Goal: Task Accomplishment & Management: Use online tool/utility

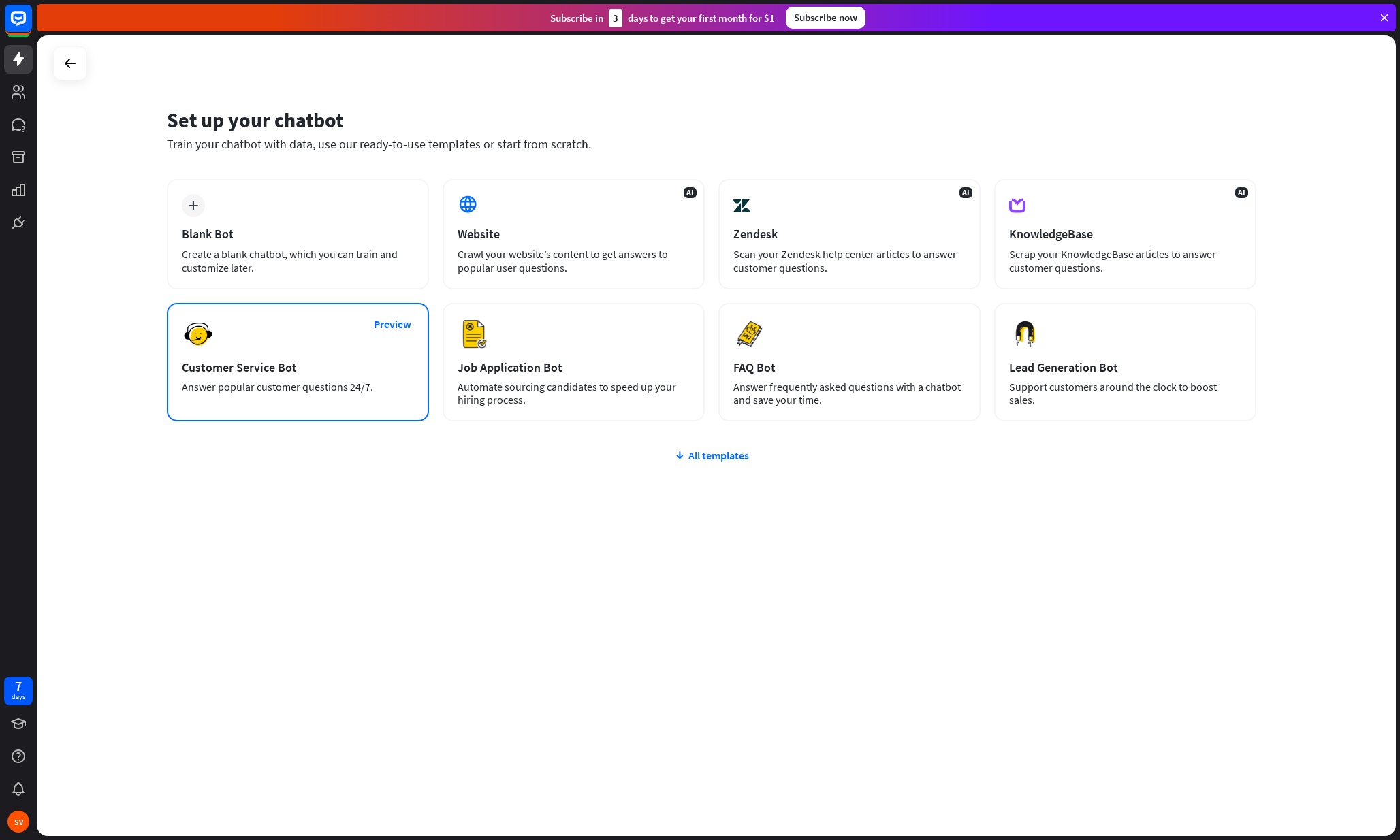
click at [297, 370] on div "Customer Service Bot" at bounding box center [298, 367] width 232 height 16
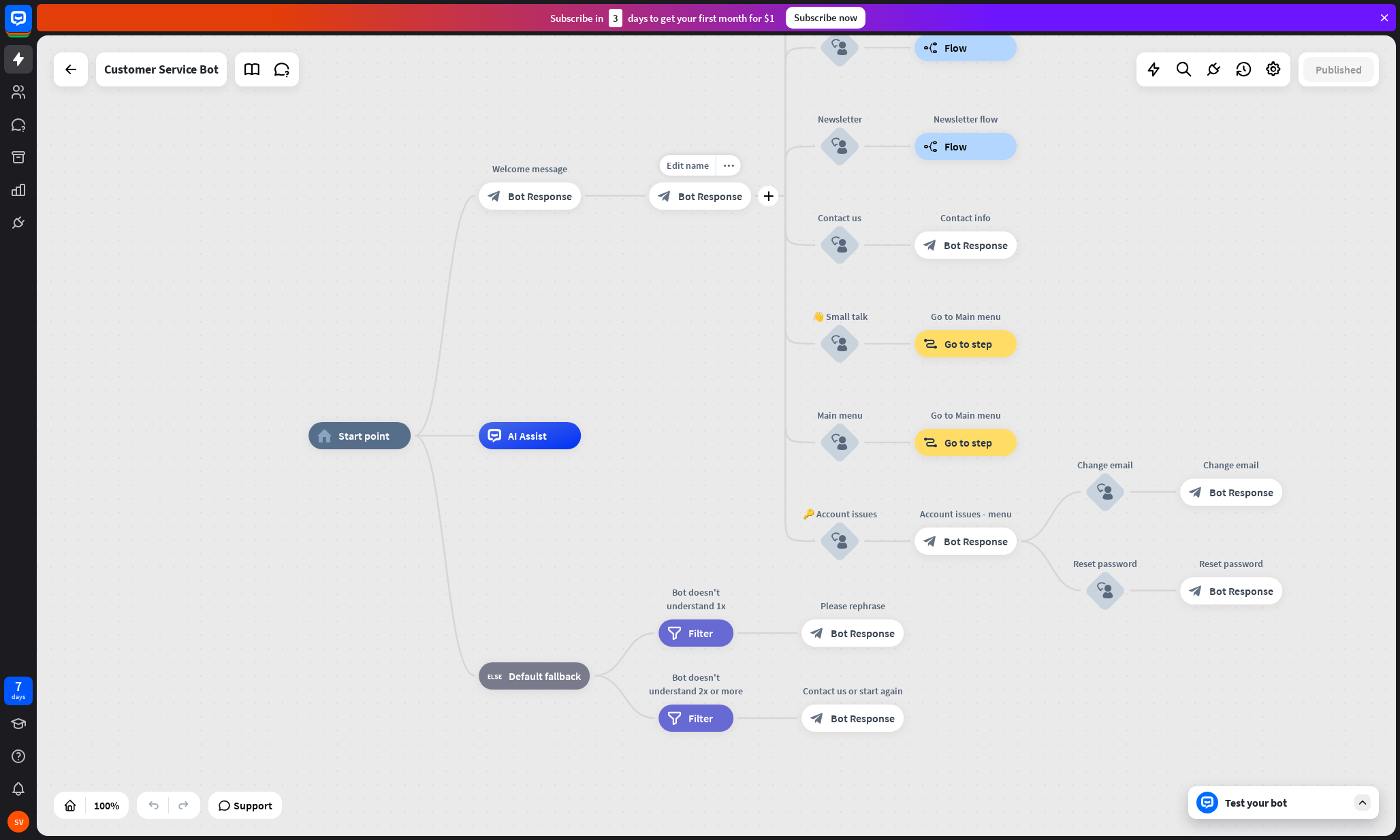
click at [683, 209] on div "Edit name more_horiz plus 🔙 Main menu block_bot_response Bot Response" at bounding box center [700, 196] width 102 height 27
click at [564, 195] on span "Bot Response" at bounding box center [540, 196] width 64 height 13
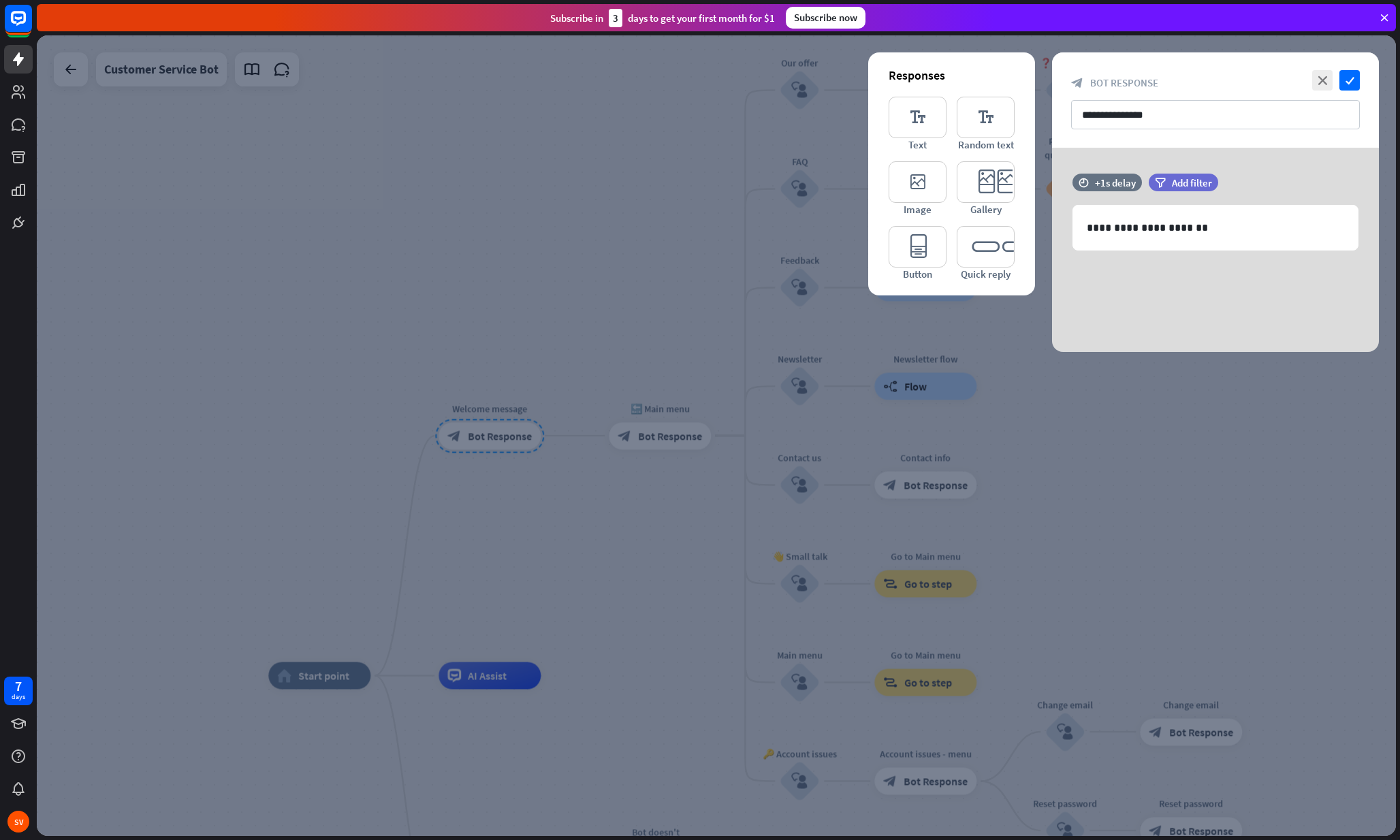
click at [660, 428] on div at bounding box center [717, 436] width 1359 height 801
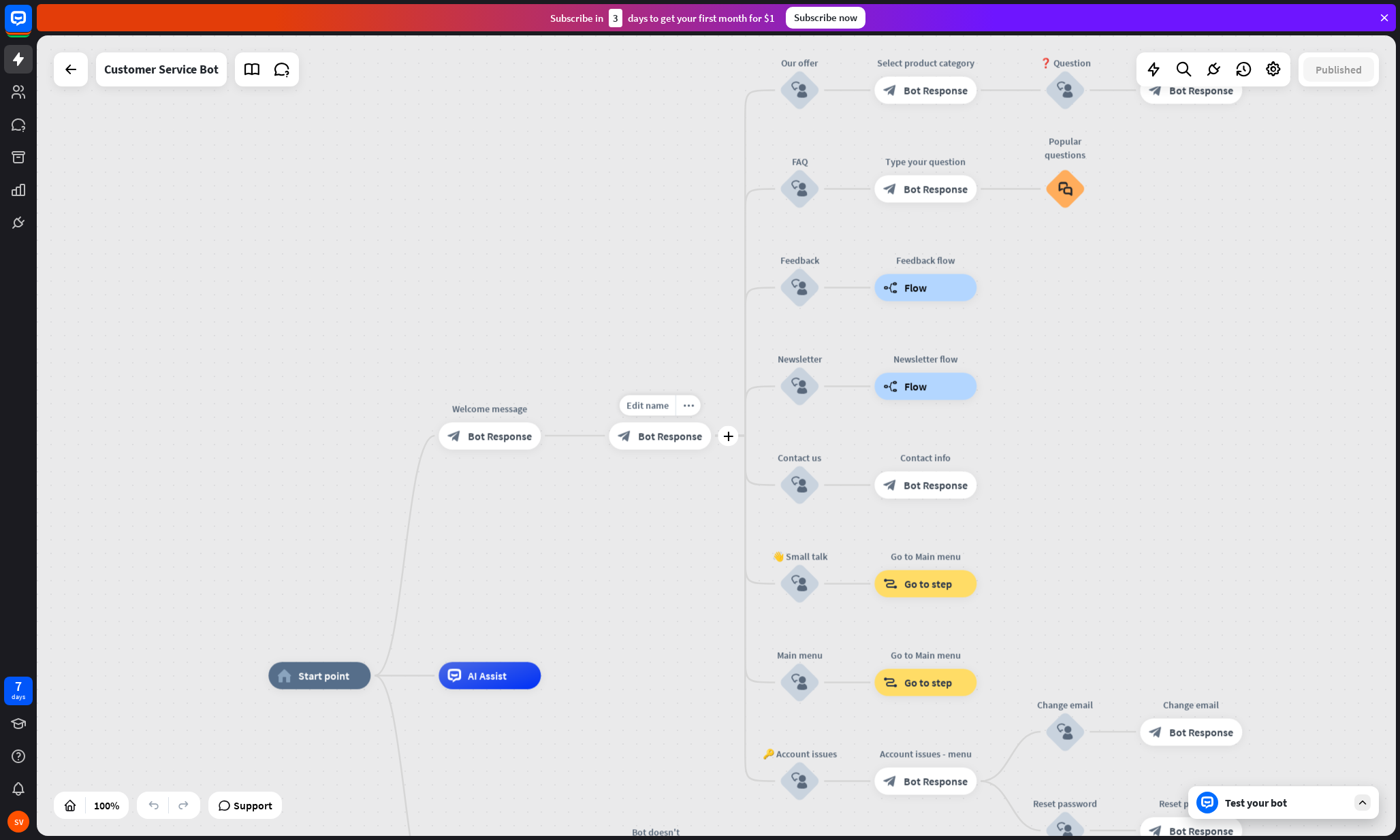
click at [667, 435] on span "Bot Response" at bounding box center [670, 436] width 64 height 13
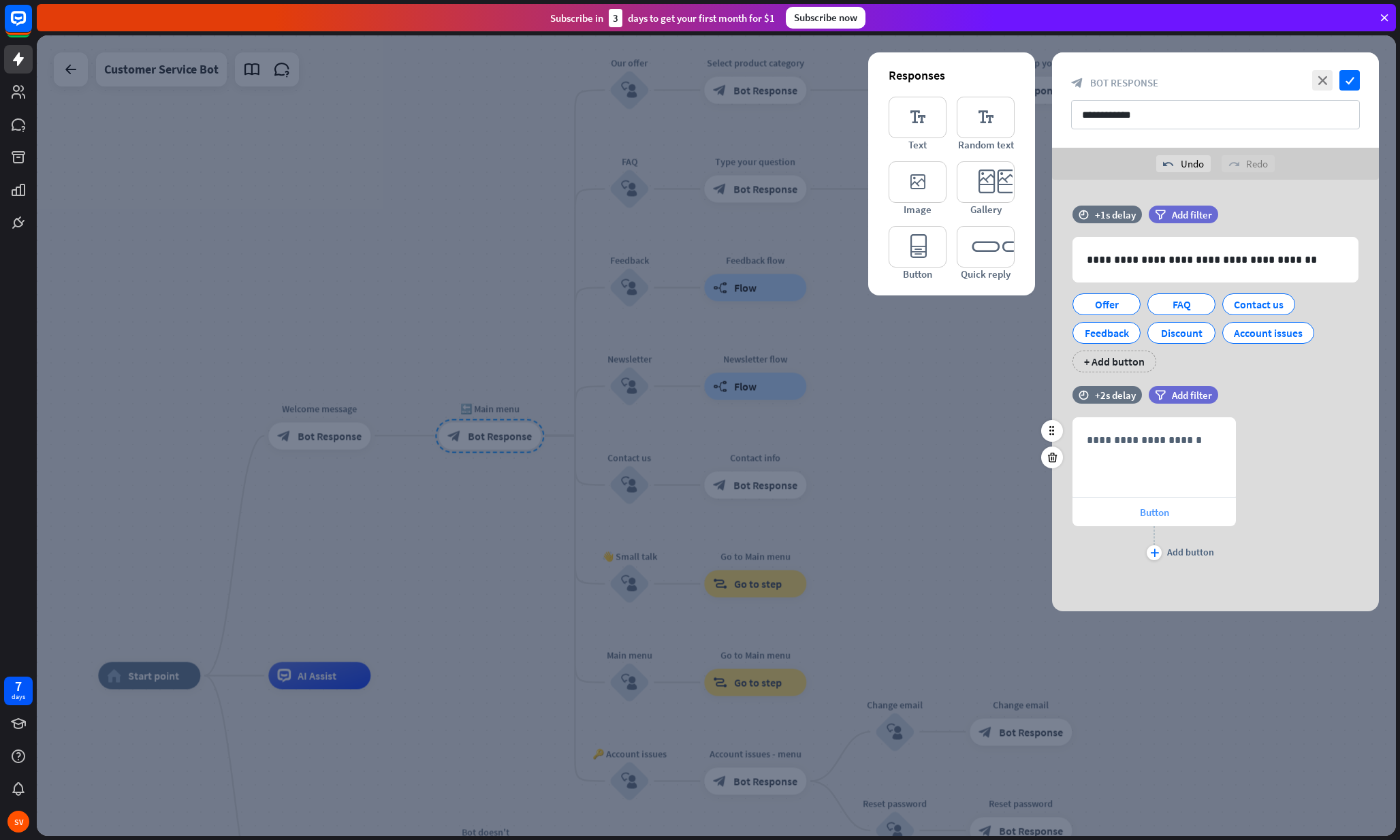
click at [1132, 520] on div "Button" at bounding box center [1154, 512] width 163 height 29
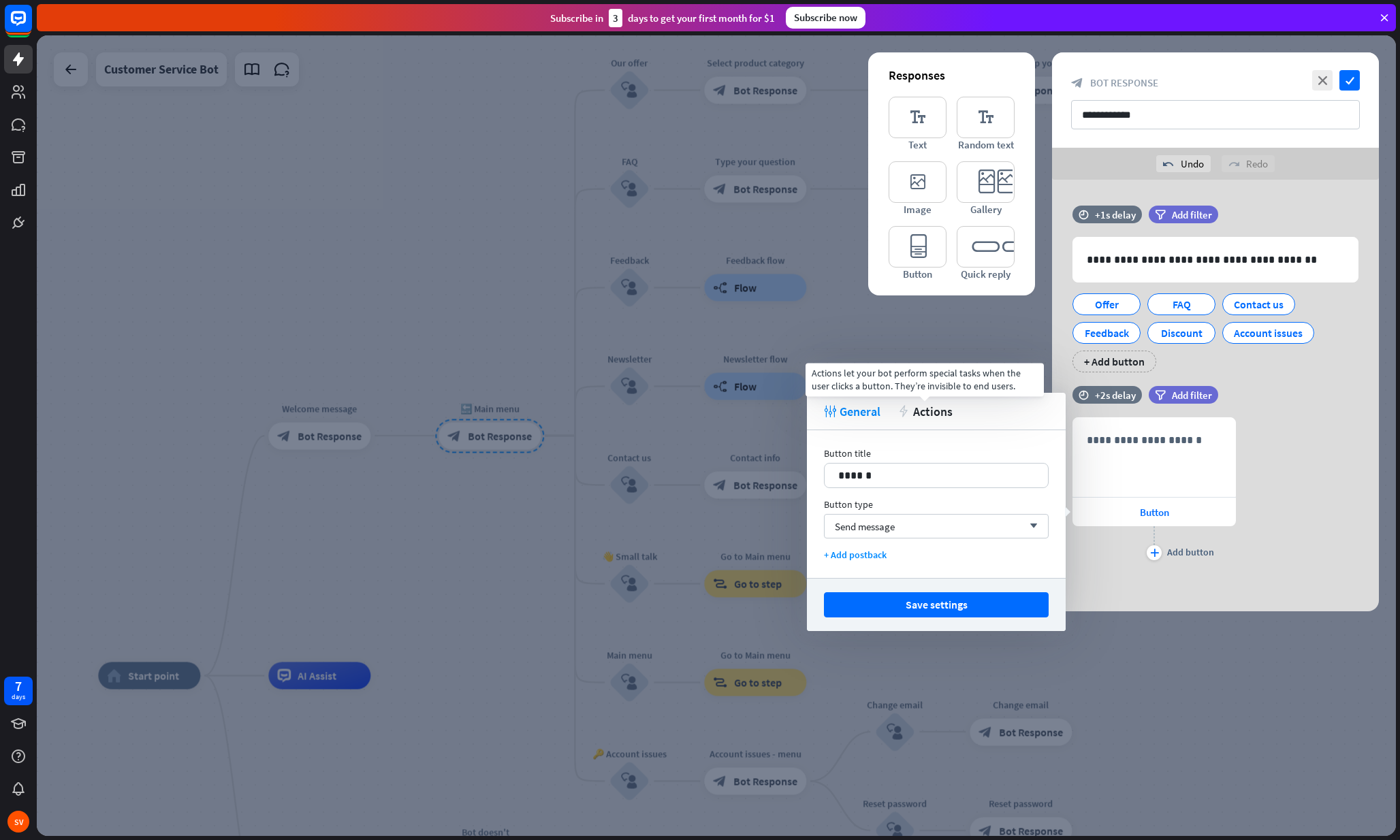
click at [928, 406] on span "Actions" at bounding box center [932, 411] width 39 height 16
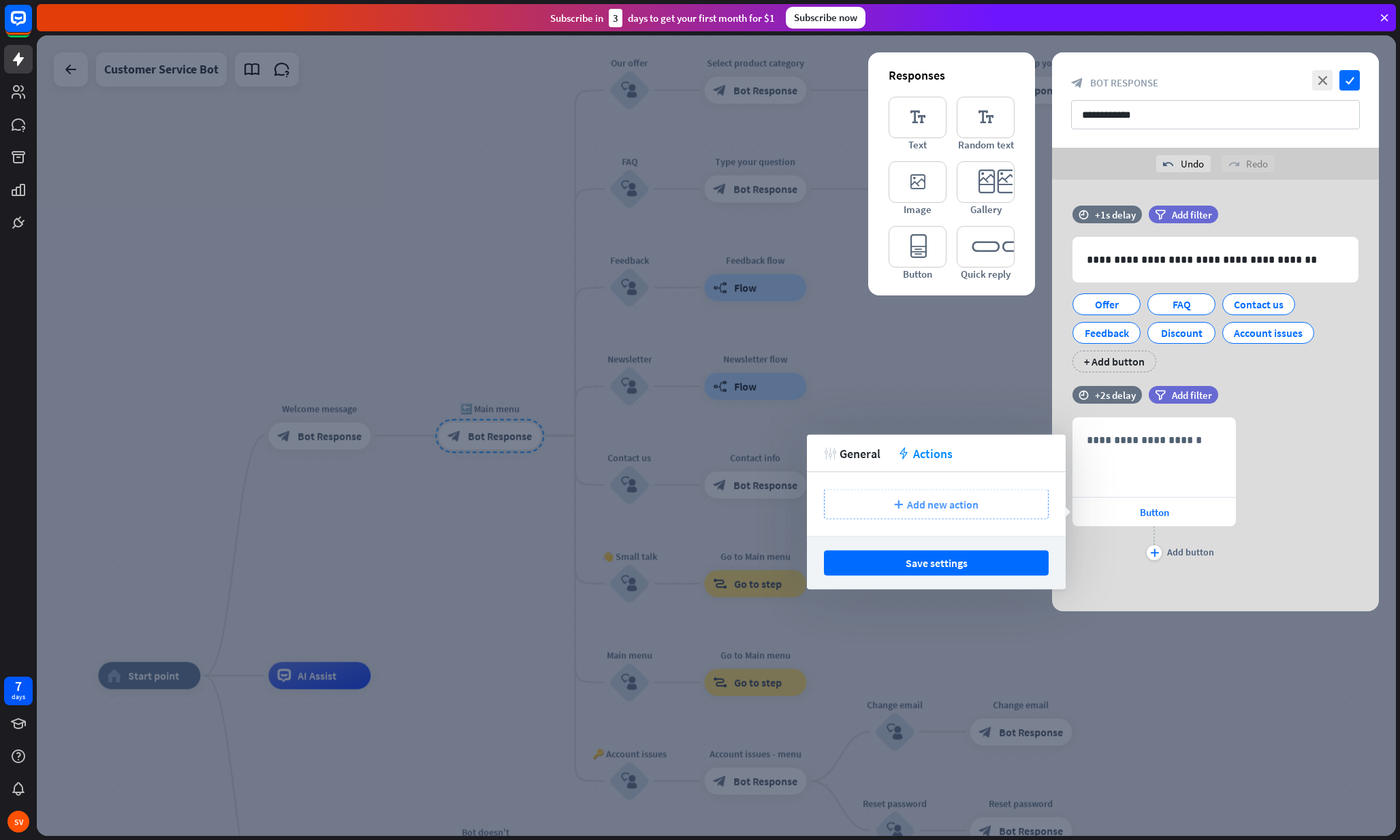
click at [917, 499] on span "Add new action" at bounding box center [942, 504] width 71 height 13
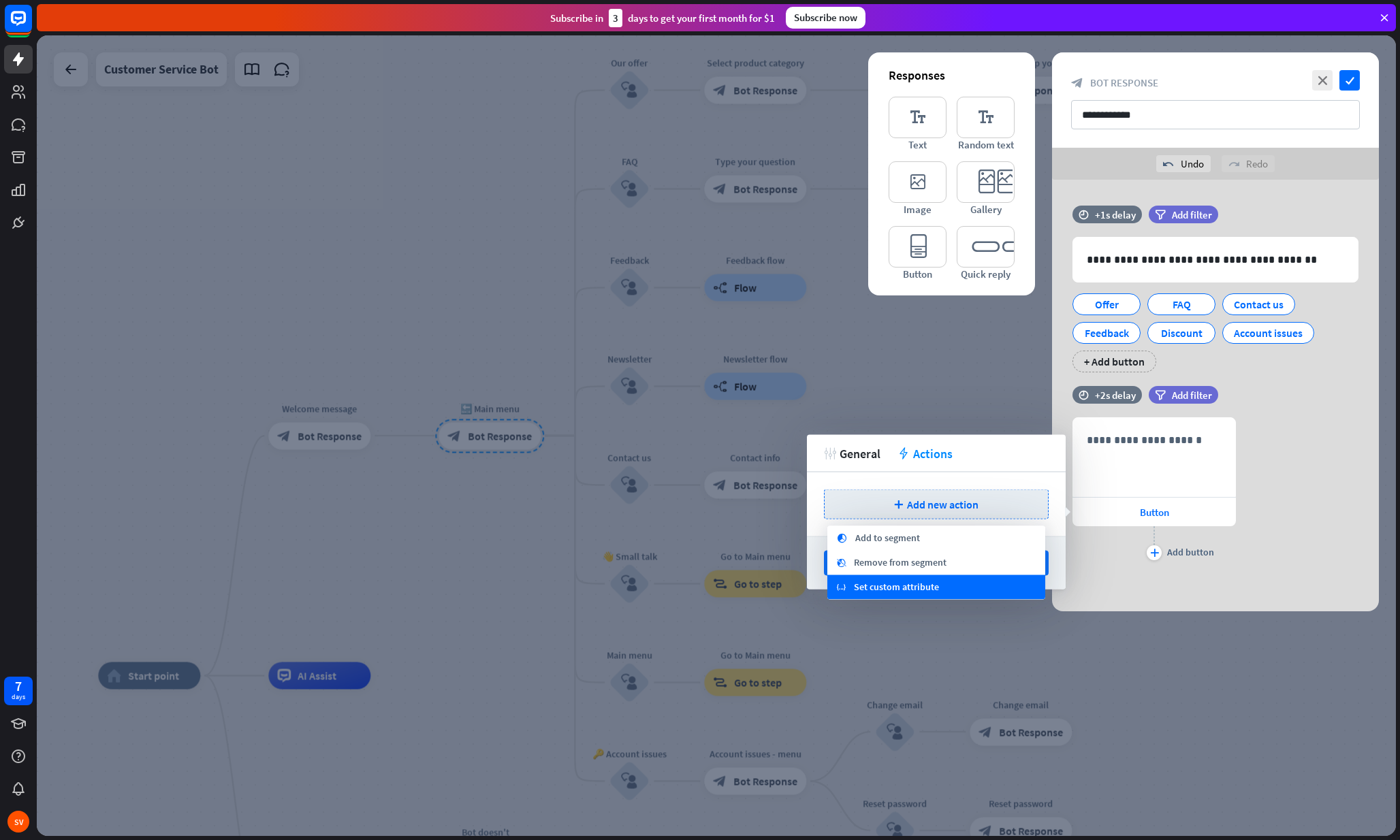
click at [907, 582] on span "Set custom attribute" at bounding box center [896, 587] width 85 height 13
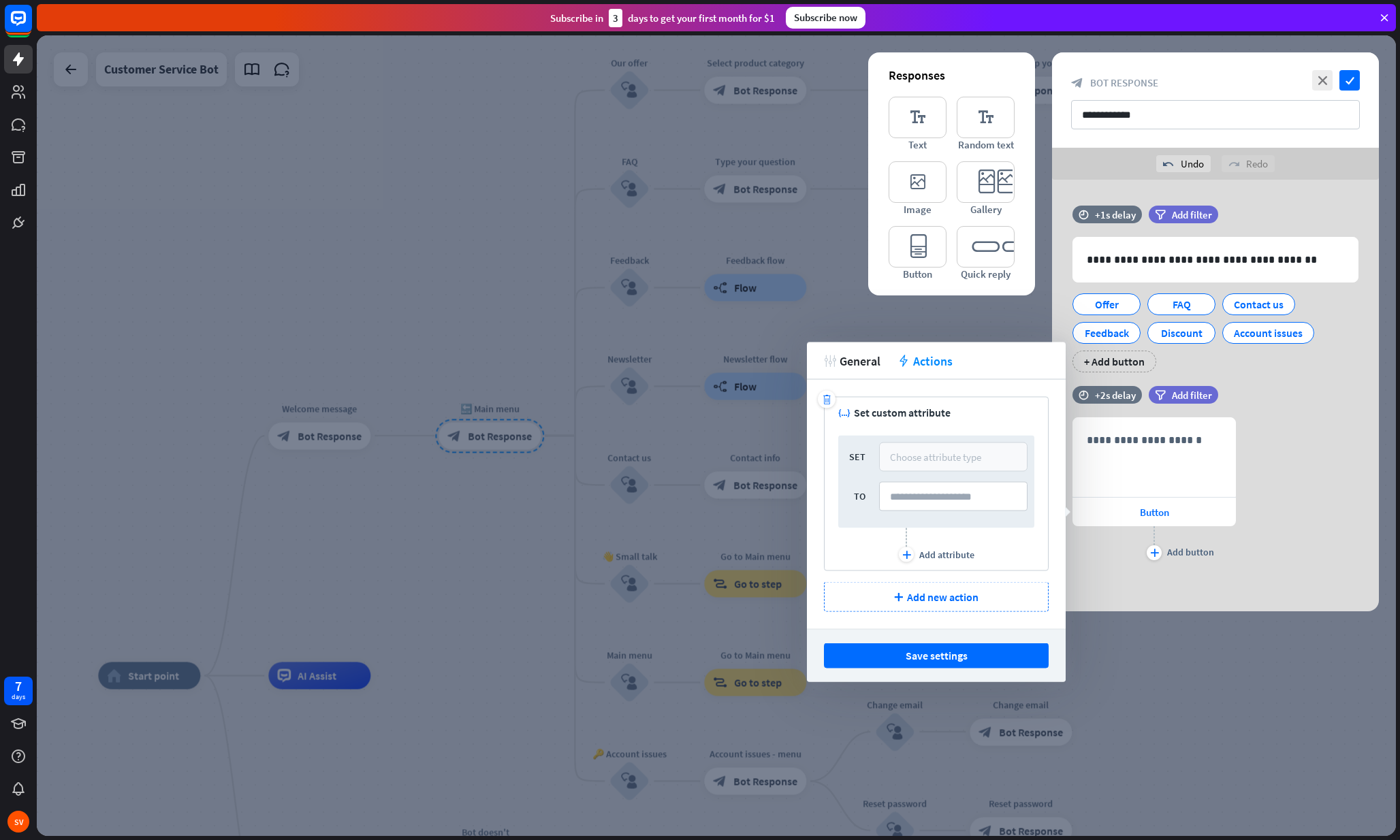
click at [914, 462] on div "Choose attribute type" at bounding box center [935, 457] width 91 height 13
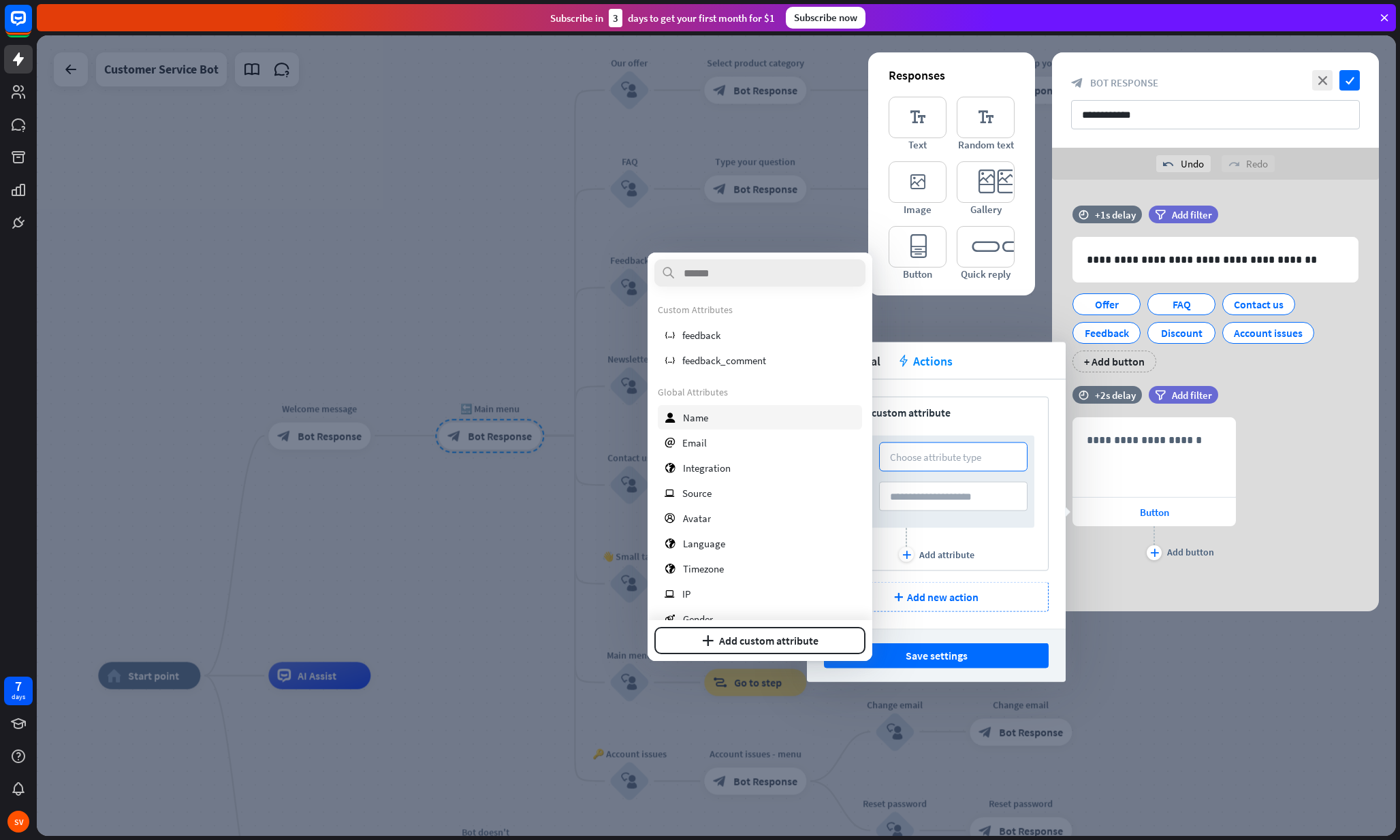
click at [760, 414] on div "user Name" at bounding box center [760, 417] width 204 height 25
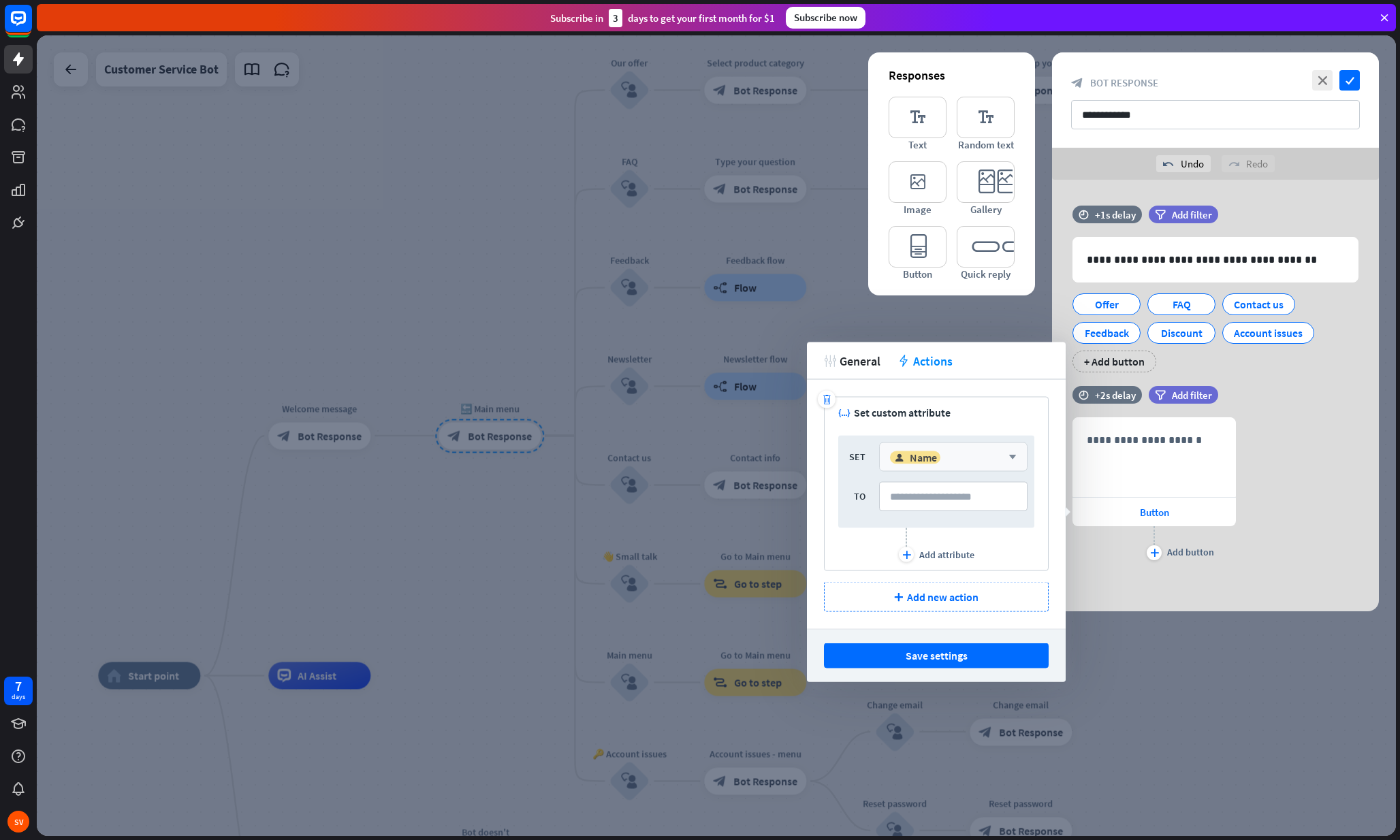
click at [902, 465] on div "user Name arrow_down" at bounding box center [953, 457] width 149 height 29
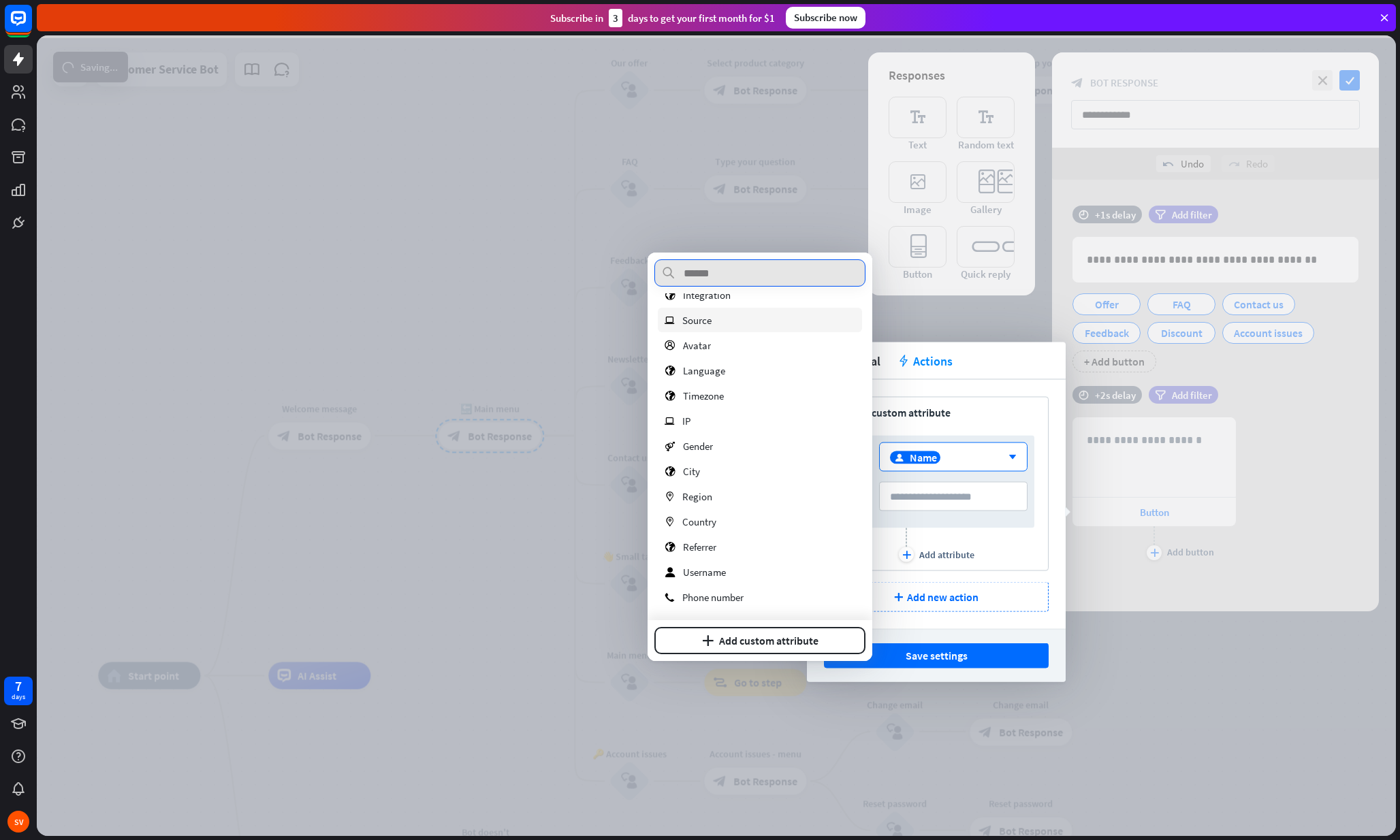
scroll to position [173, 0]
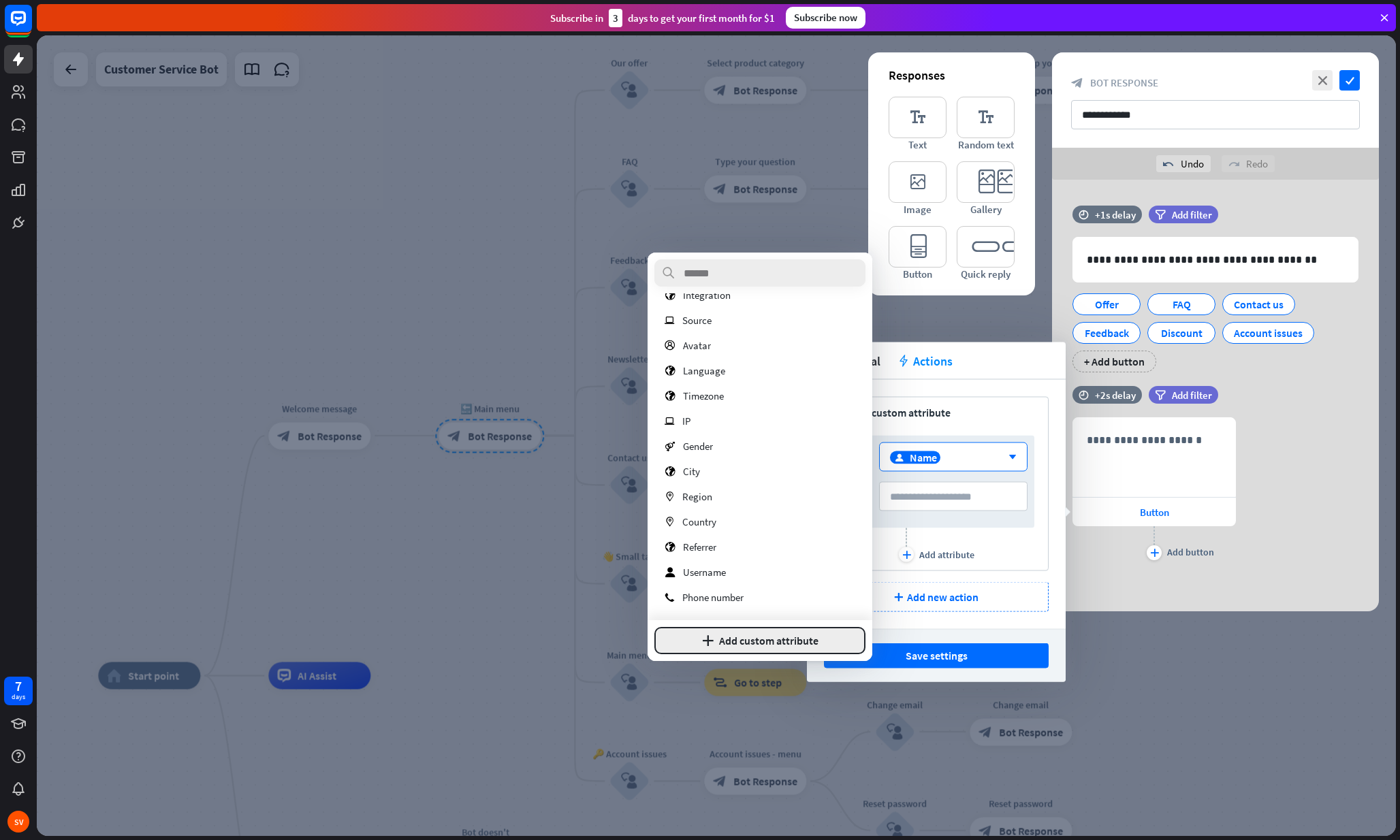
click at [734, 641] on button "plus Add custom attribute" at bounding box center [760, 640] width 211 height 27
type input "*****"
click at [729, 611] on input at bounding box center [760, 608] width 211 height 25
click at [794, 634] on button "Add attribute" at bounding box center [807, 640] width 117 height 27
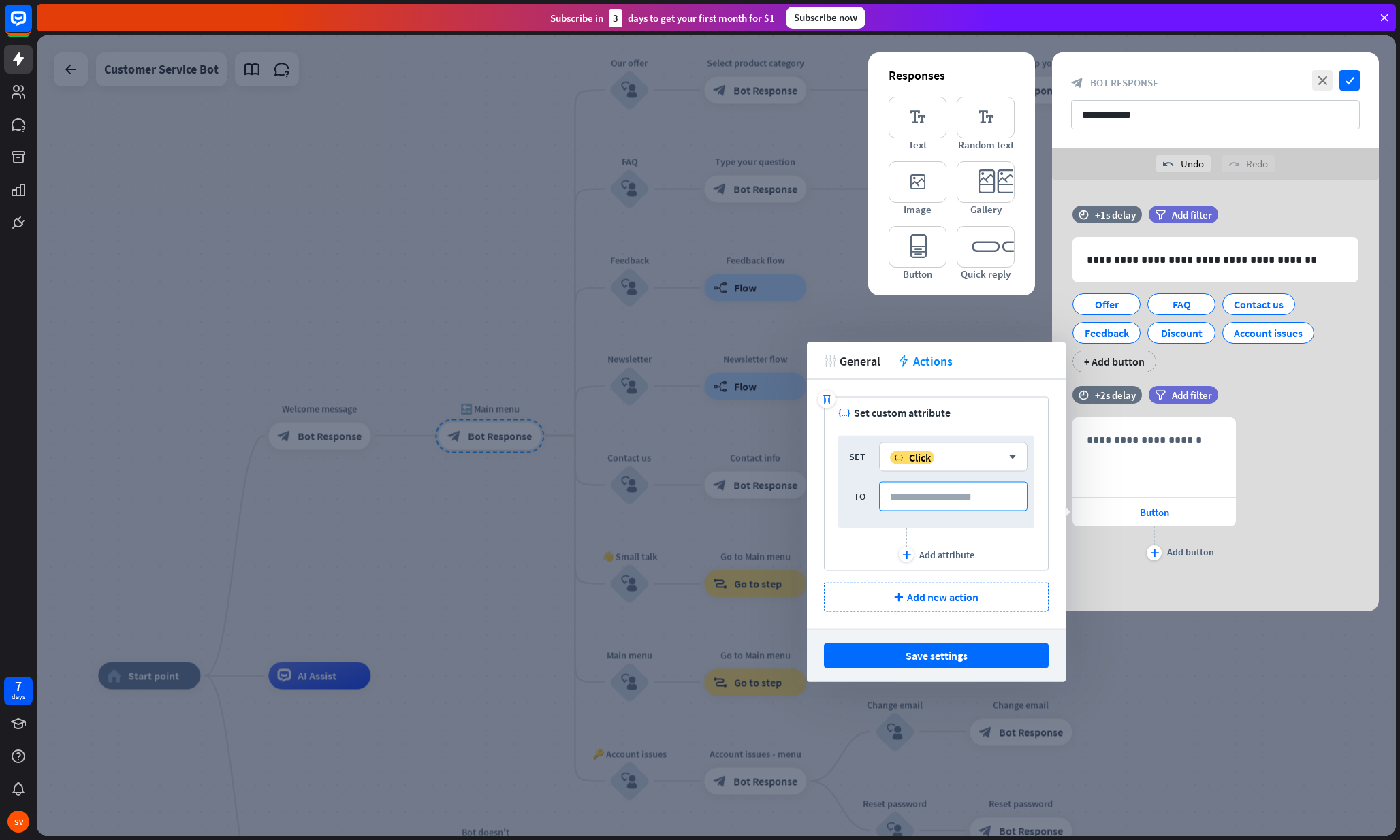
click at [937, 500] on input at bounding box center [953, 496] width 149 height 29
type input "****"
click at [942, 551] on div "Add attribute" at bounding box center [947, 555] width 55 height 13
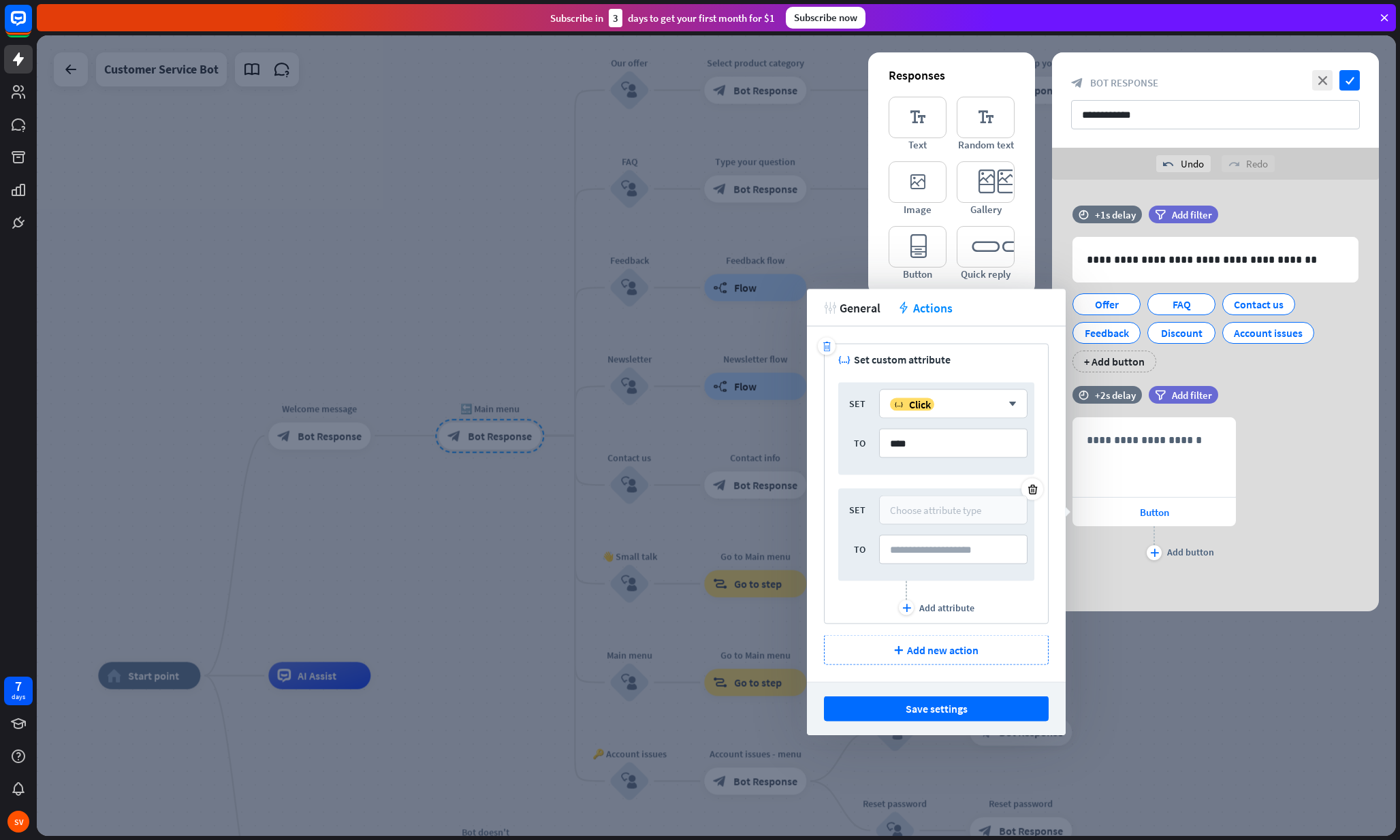
click at [902, 508] on div "Choose attribute type" at bounding box center [935, 509] width 91 height 13
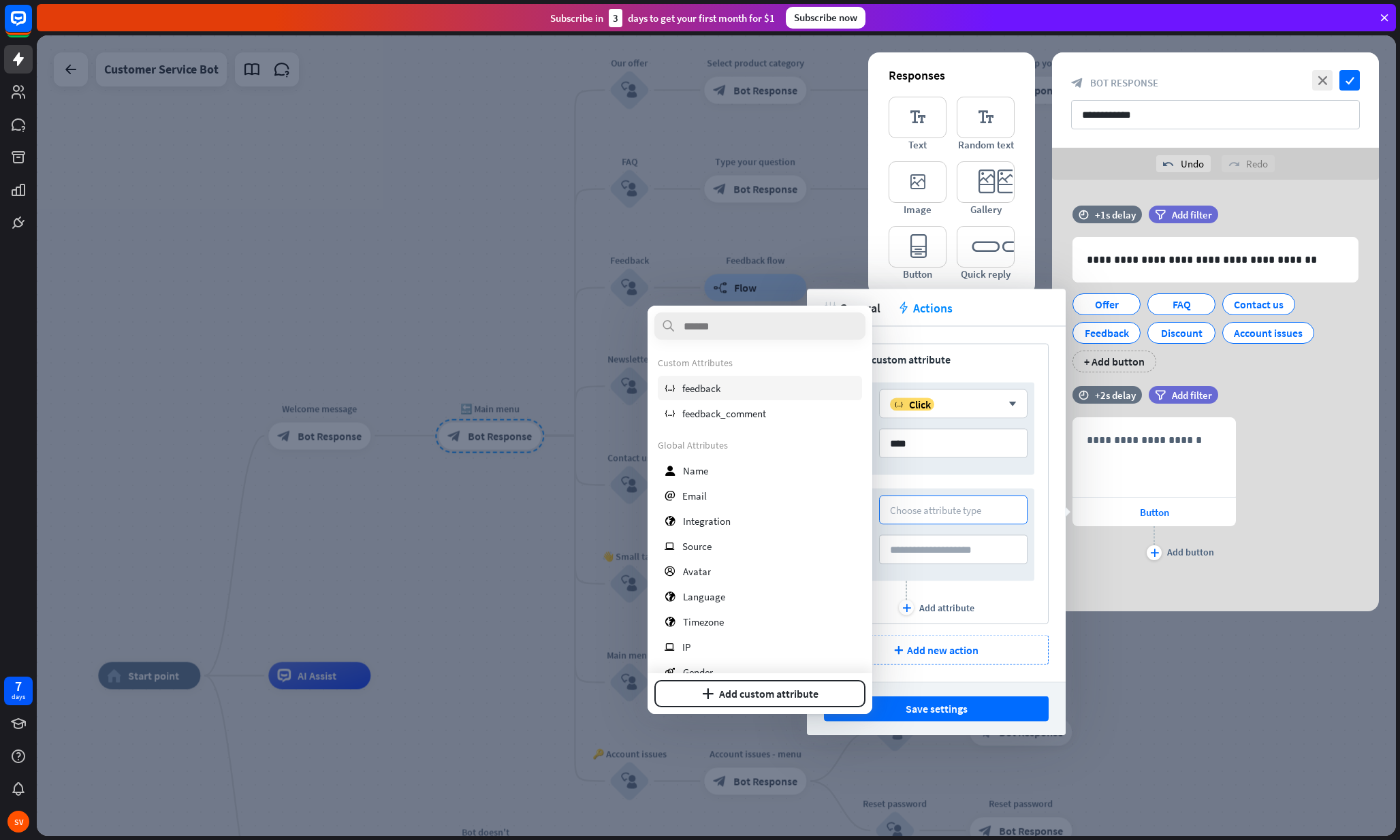
scroll to position [0, 0]
click at [732, 386] on div "variable feedback" at bounding box center [760, 388] width 204 height 25
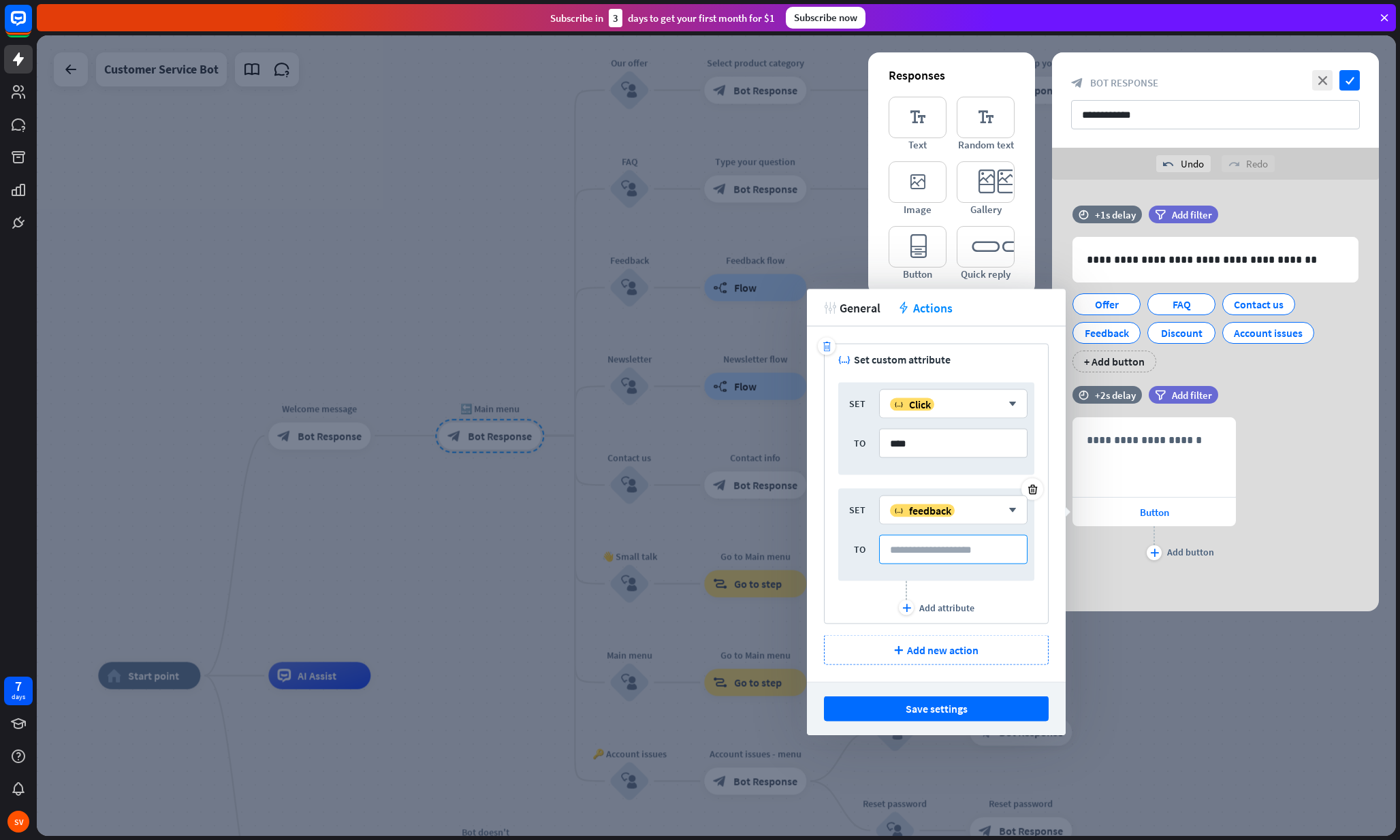
click at [914, 541] on input at bounding box center [953, 550] width 149 height 29
type input "****"
click at [962, 583] on div "plus Add attribute" at bounding box center [937, 599] width 76 height 34
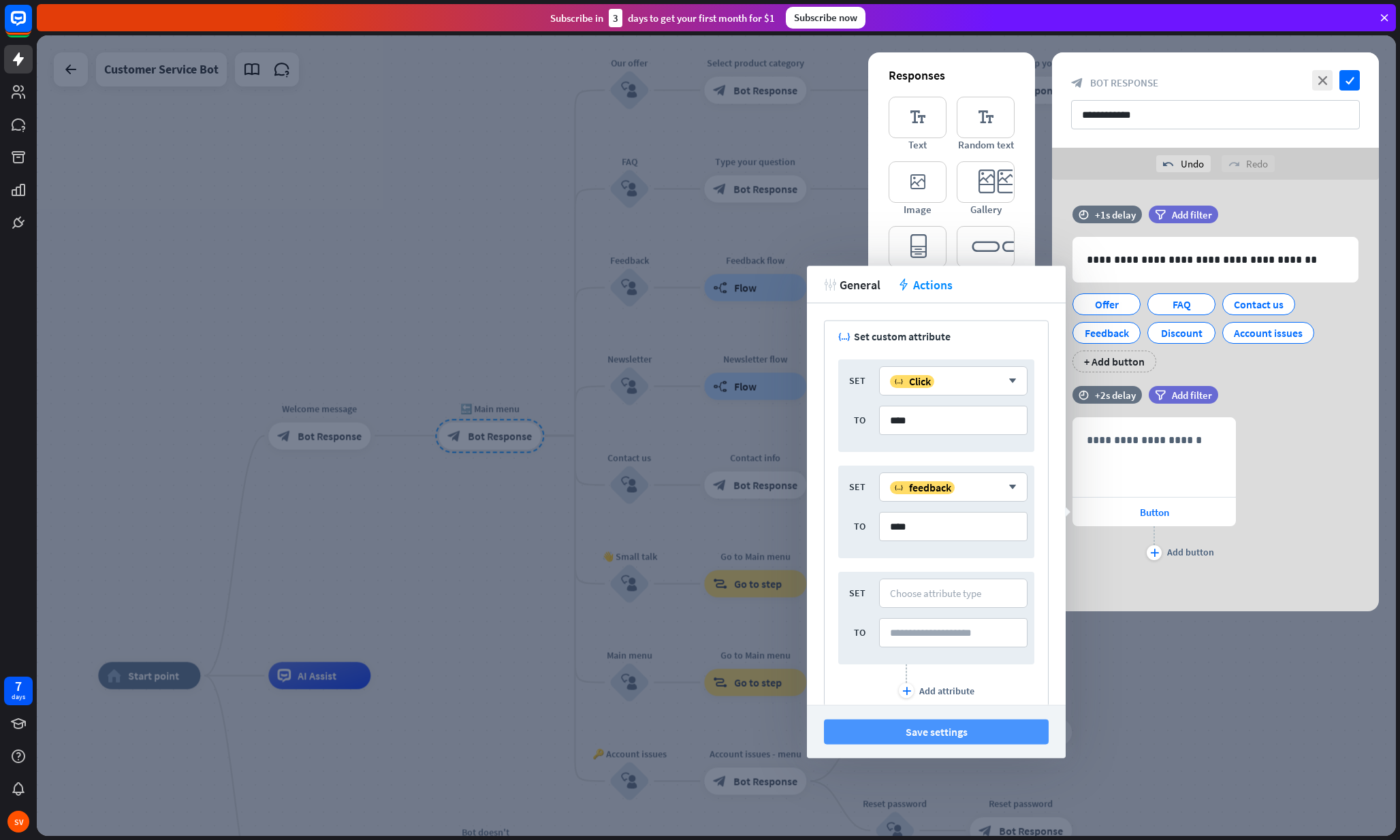
click at [886, 729] on button "Save settings" at bounding box center [936, 732] width 225 height 25
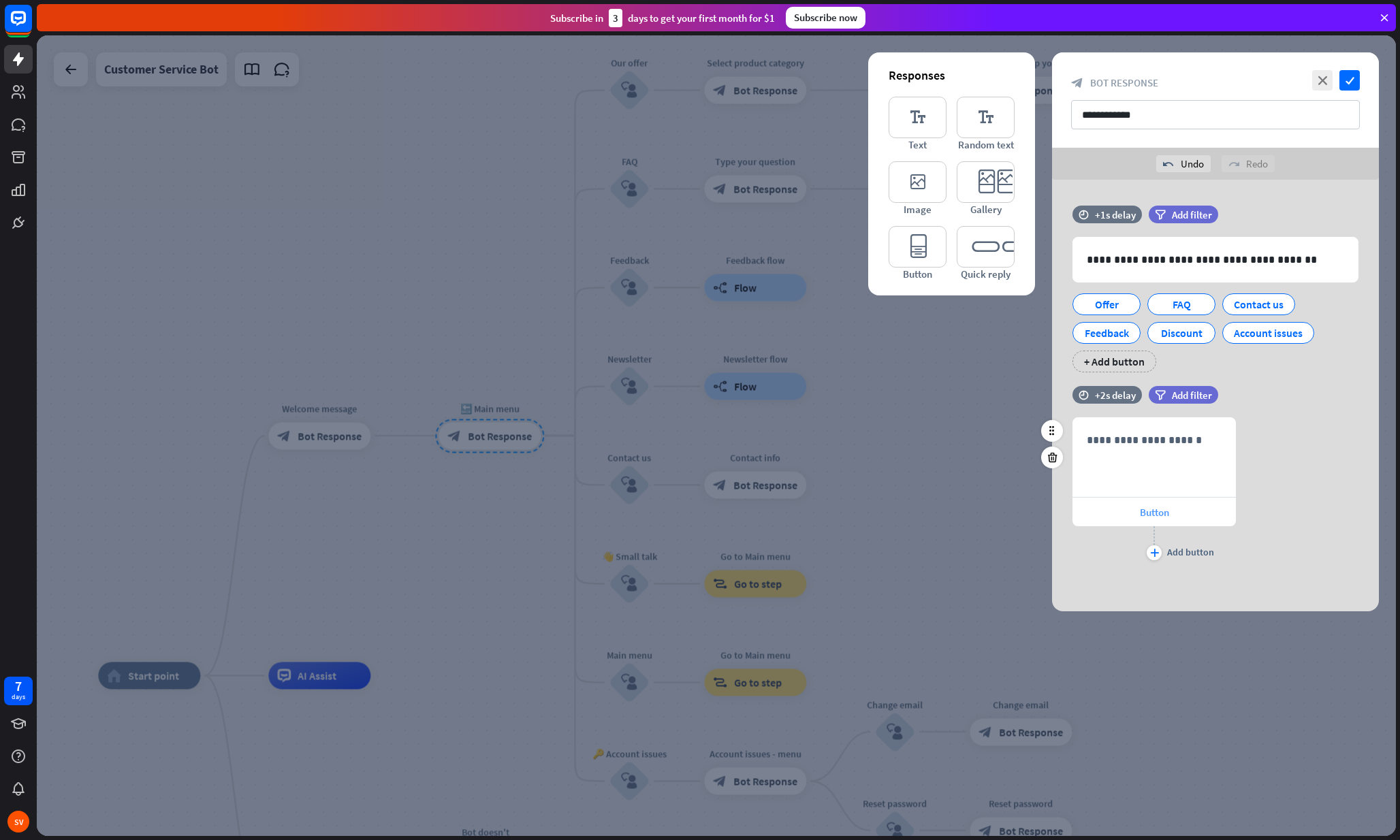
click at [1104, 503] on div "Button" at bounding box center [1154, 512] width 163 height 29
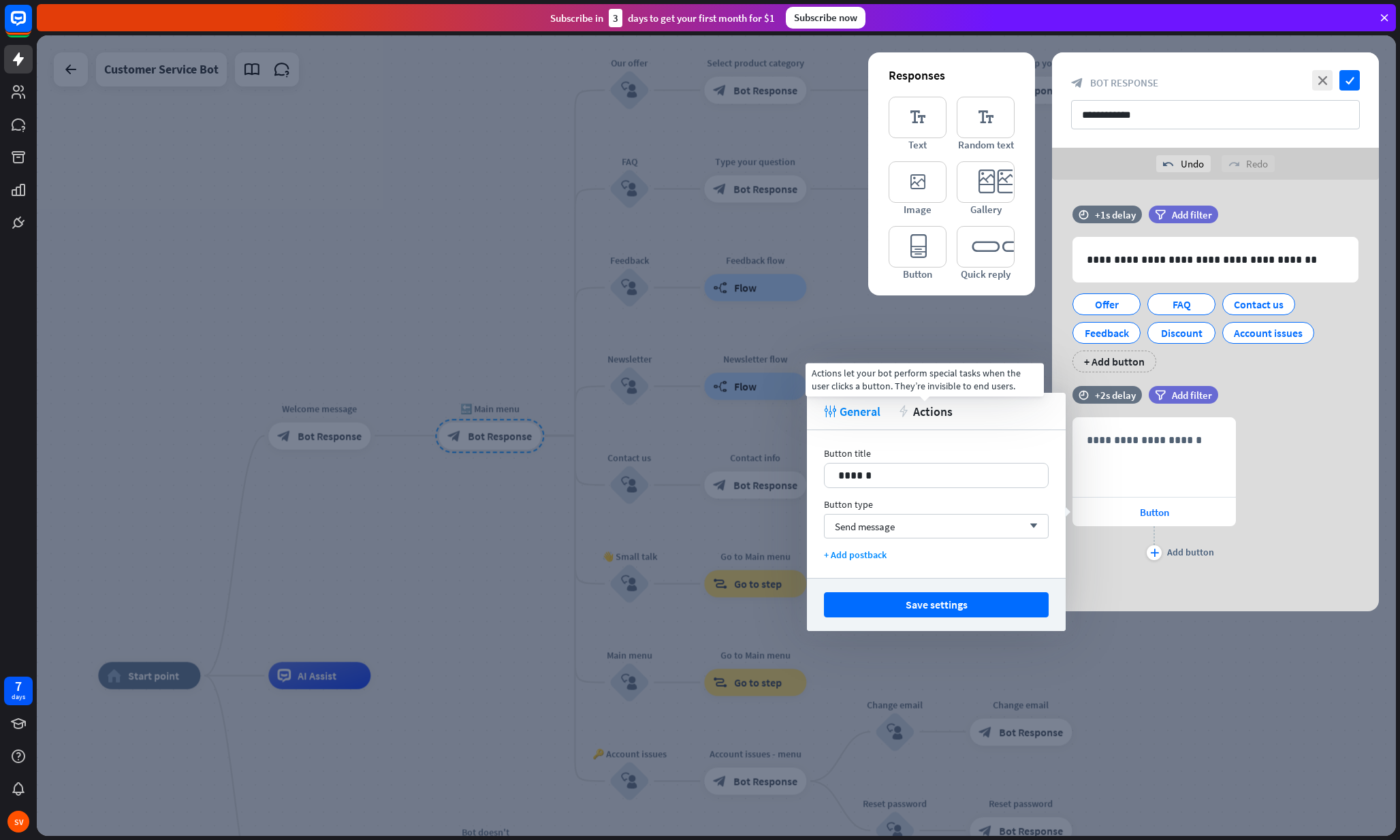
click at [942, 413] on span "Actions" at bounding box center [932, 411] width 39 height 16
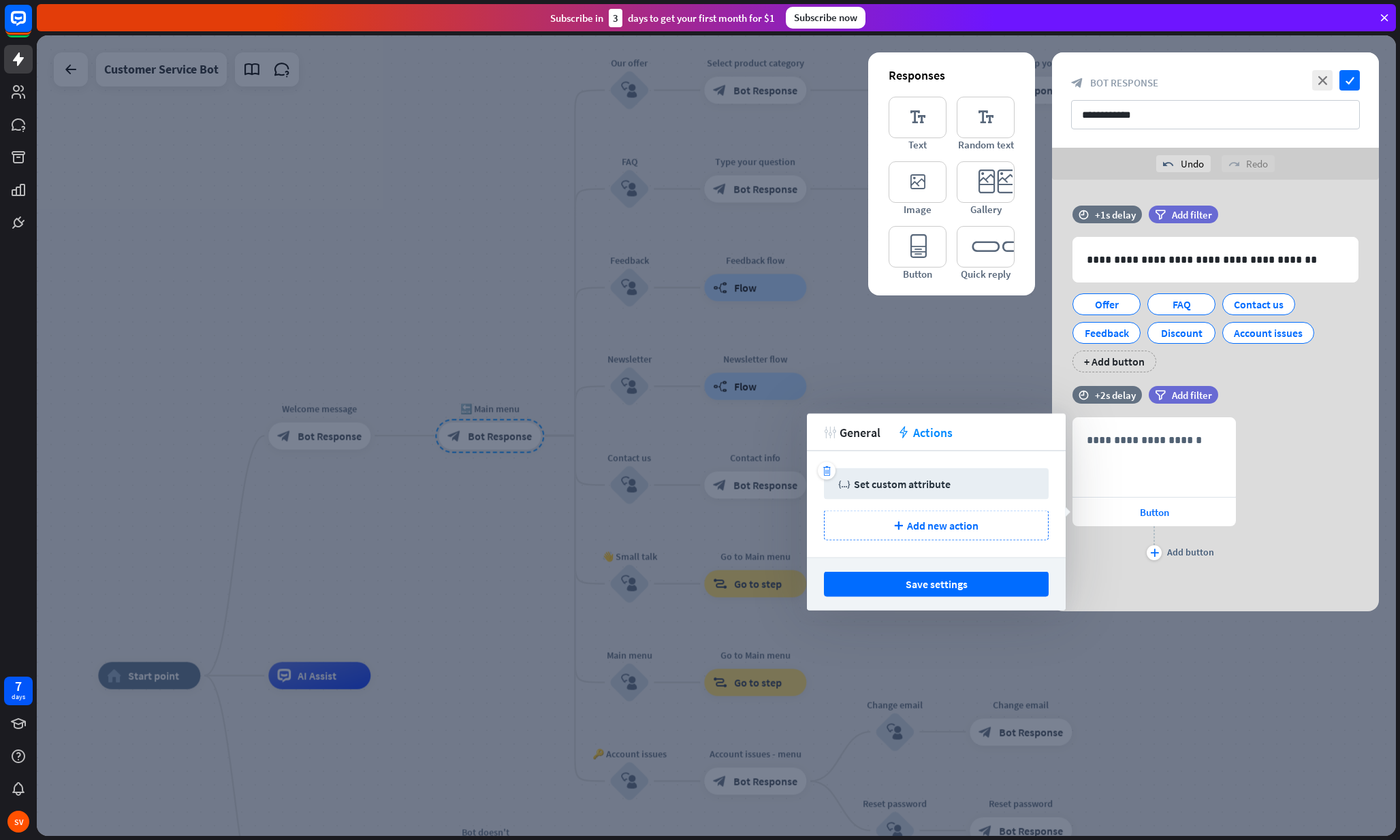
click at [896, 486] on div "Set custom attribute" at bounding box center [902, 484] width 97 height 13
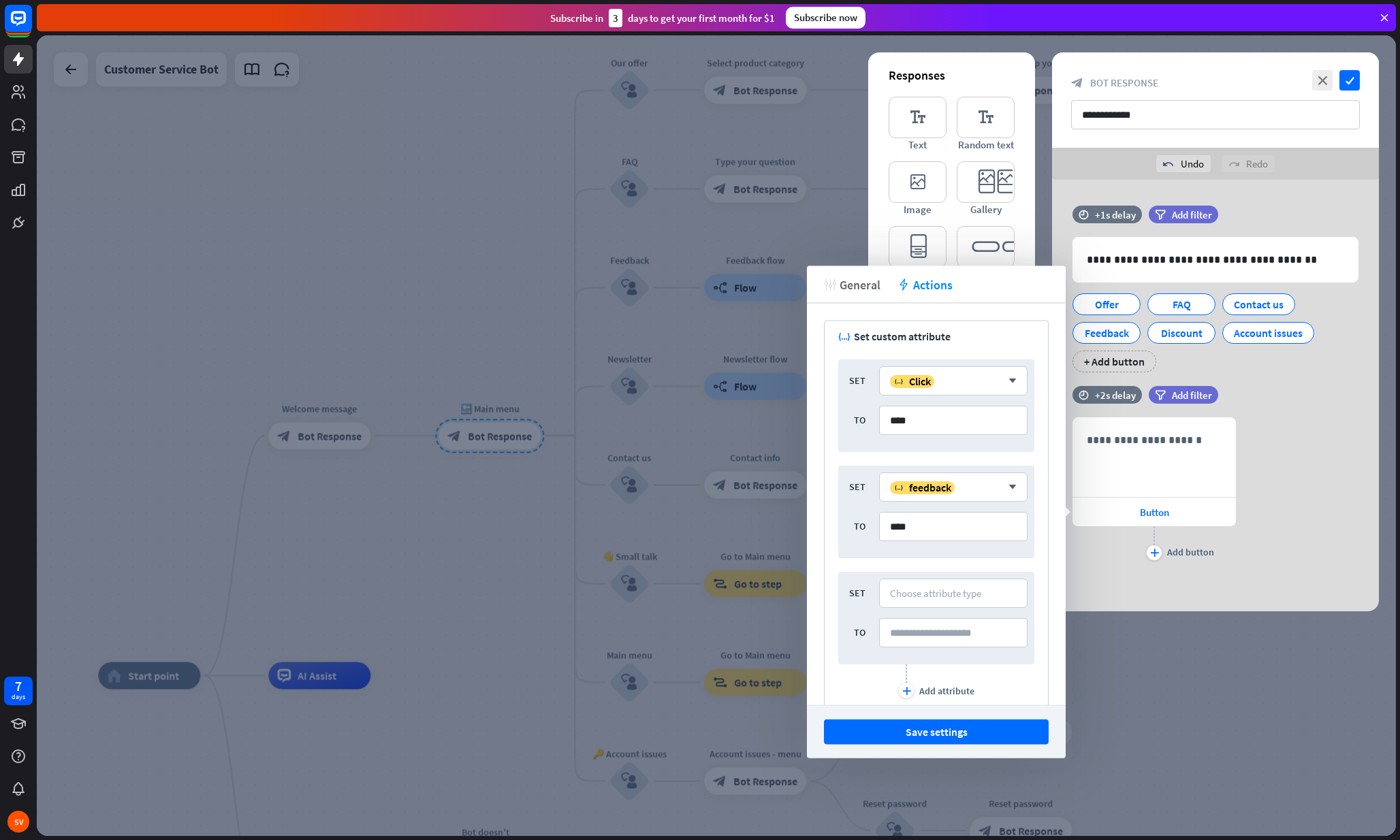
click at [861, 291] on span "General" at bounding box center [859, 284] width 41 height 16
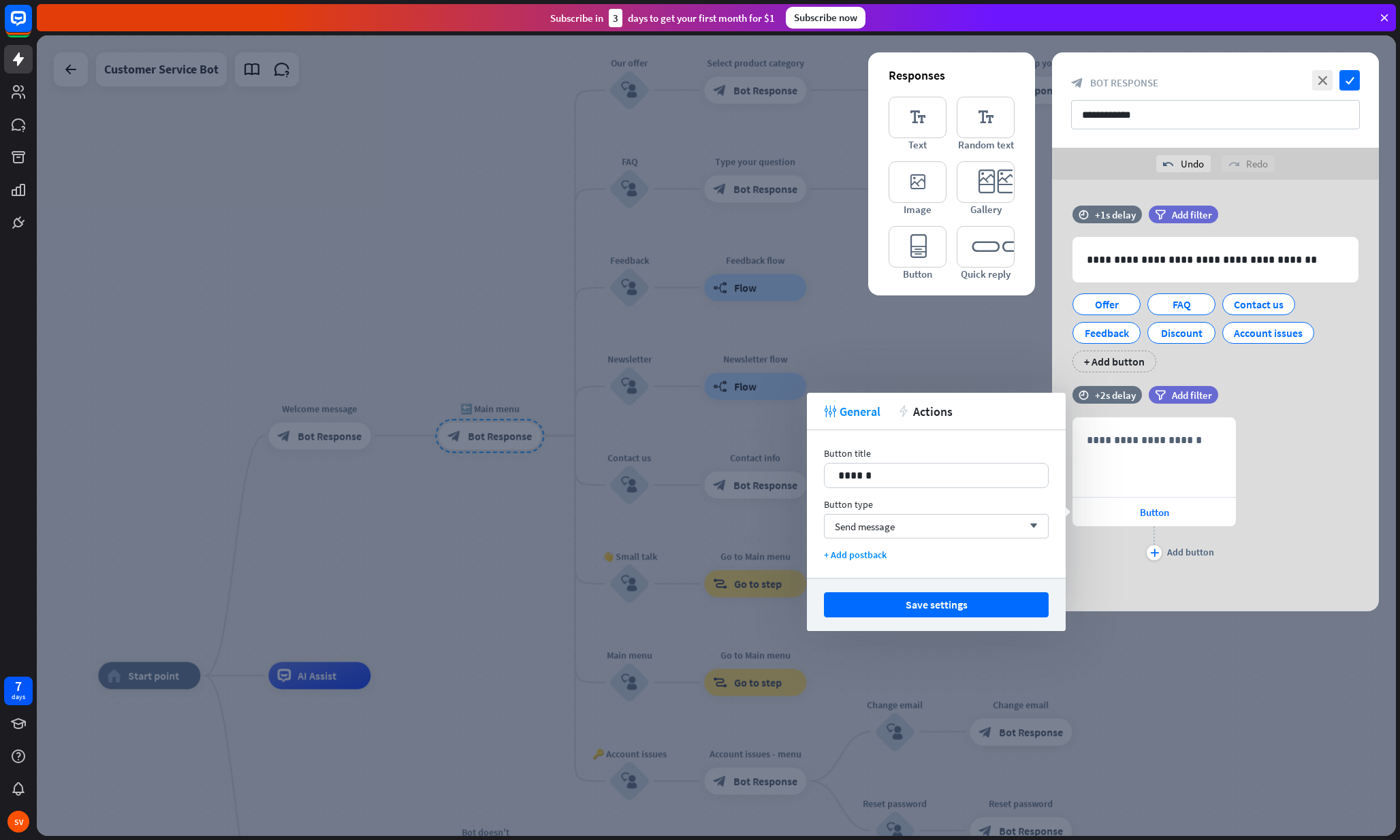
click at [932, 401] on div "tweak General action Actions" at bounding box center [936, 411] width 258 height 37
click at [933, 410] on span "Actions" at bounding box center [932, 411] width 39 height 16
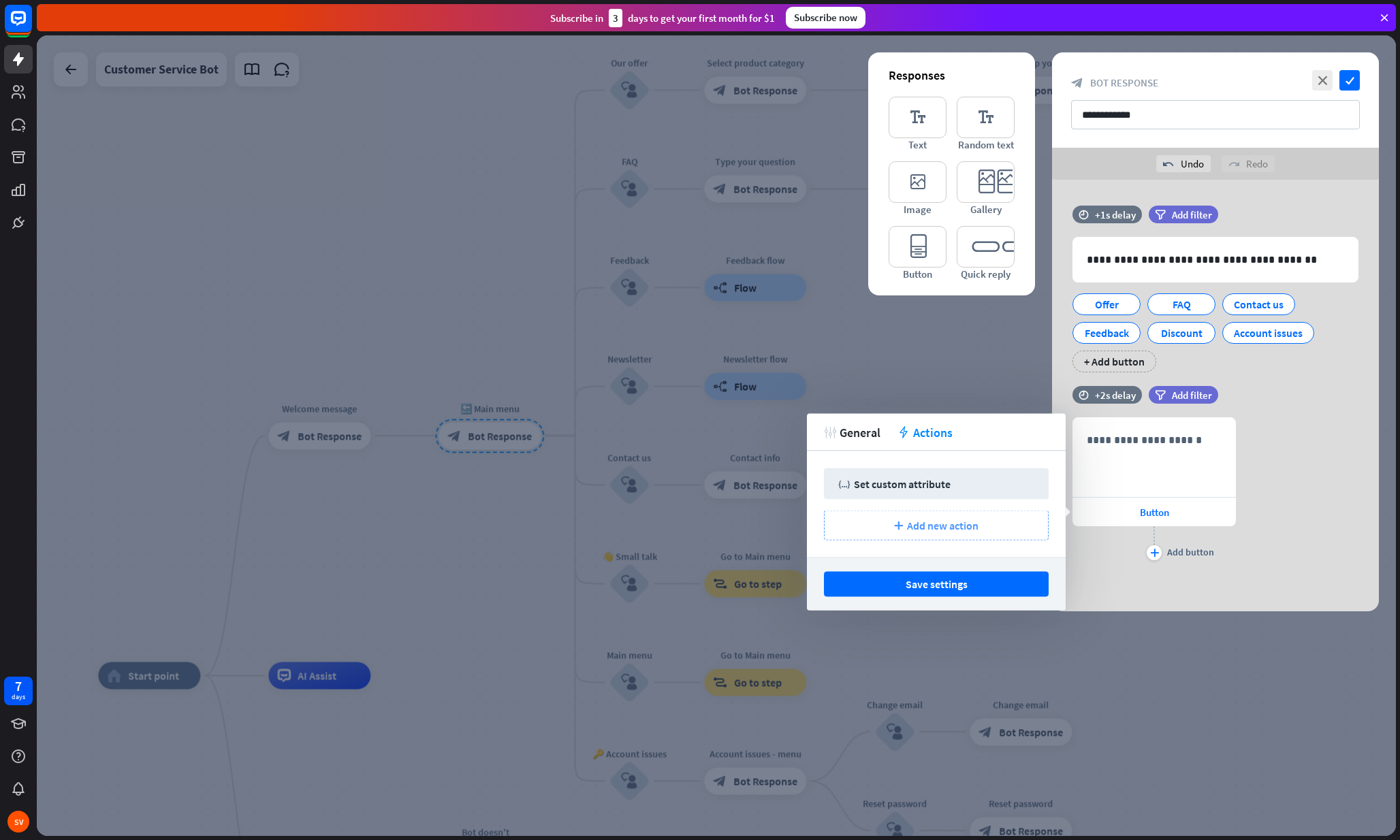
click at [888, 512] on div "plus Add new action" at bounding box center [936, 526] width 225 height 30
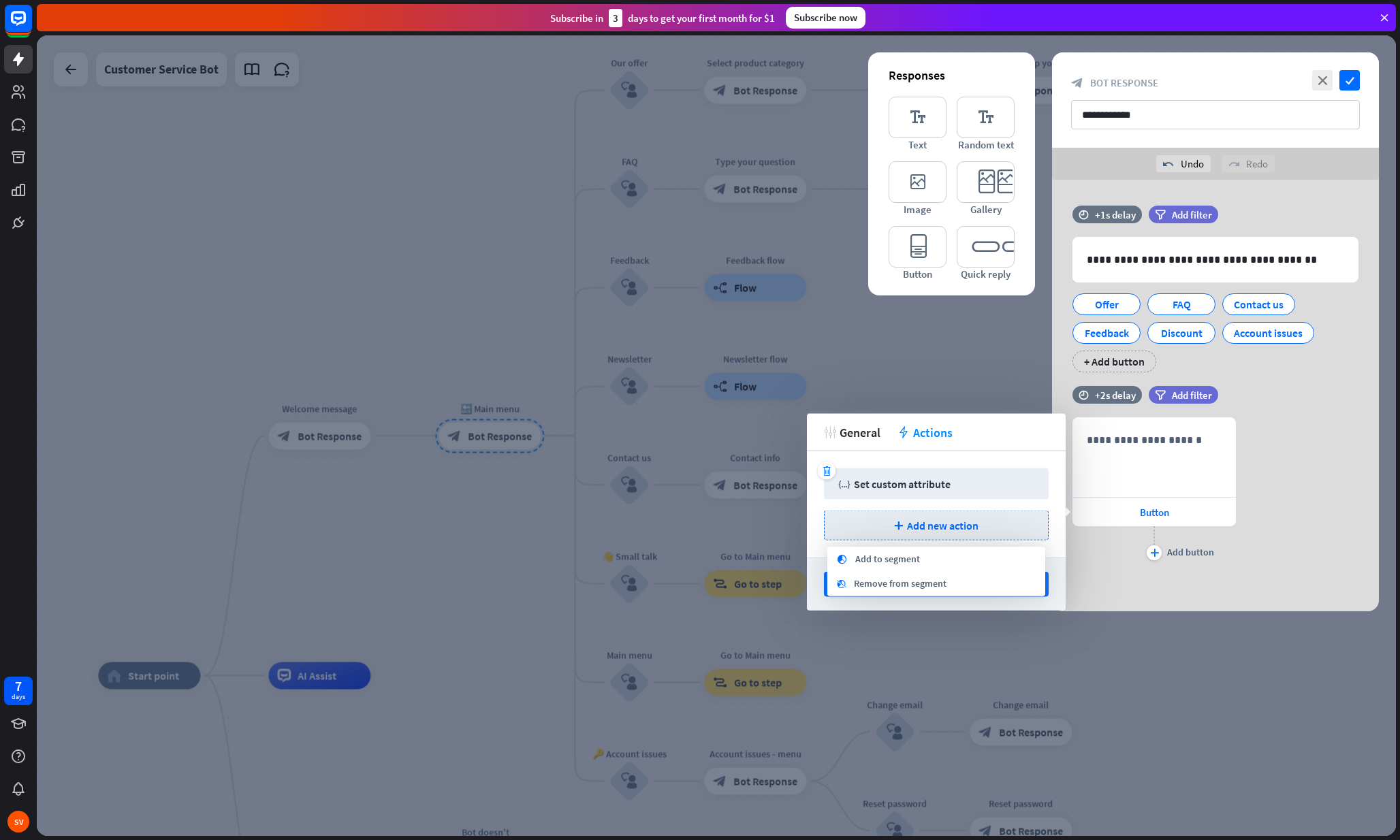
click at [891, 492] on div "trash variable Set custom attribute" at bounding box center [936, 484] width 225 height 31
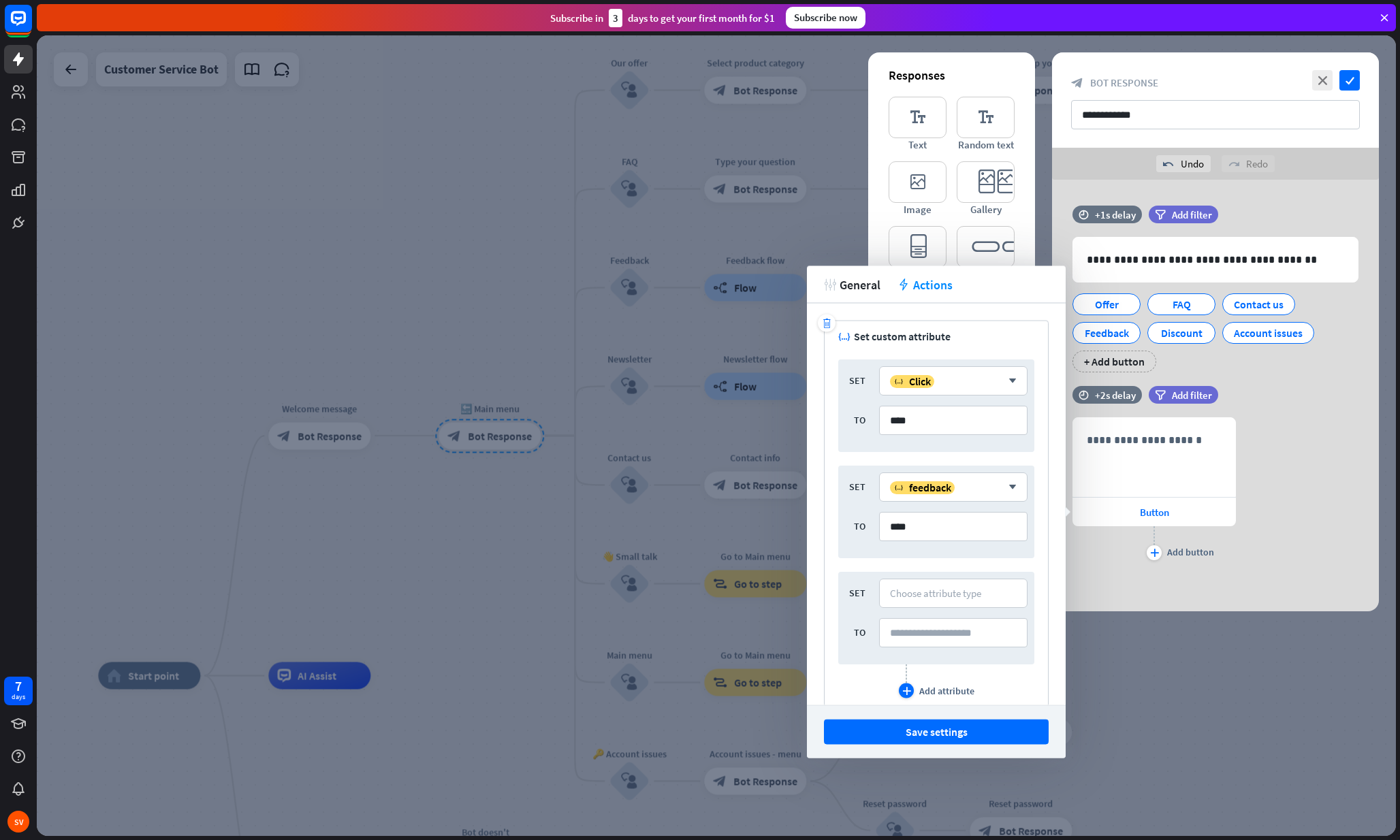
click at [903, 687] on icon "plus" at bounding box center [907, 691] width 9 height 8
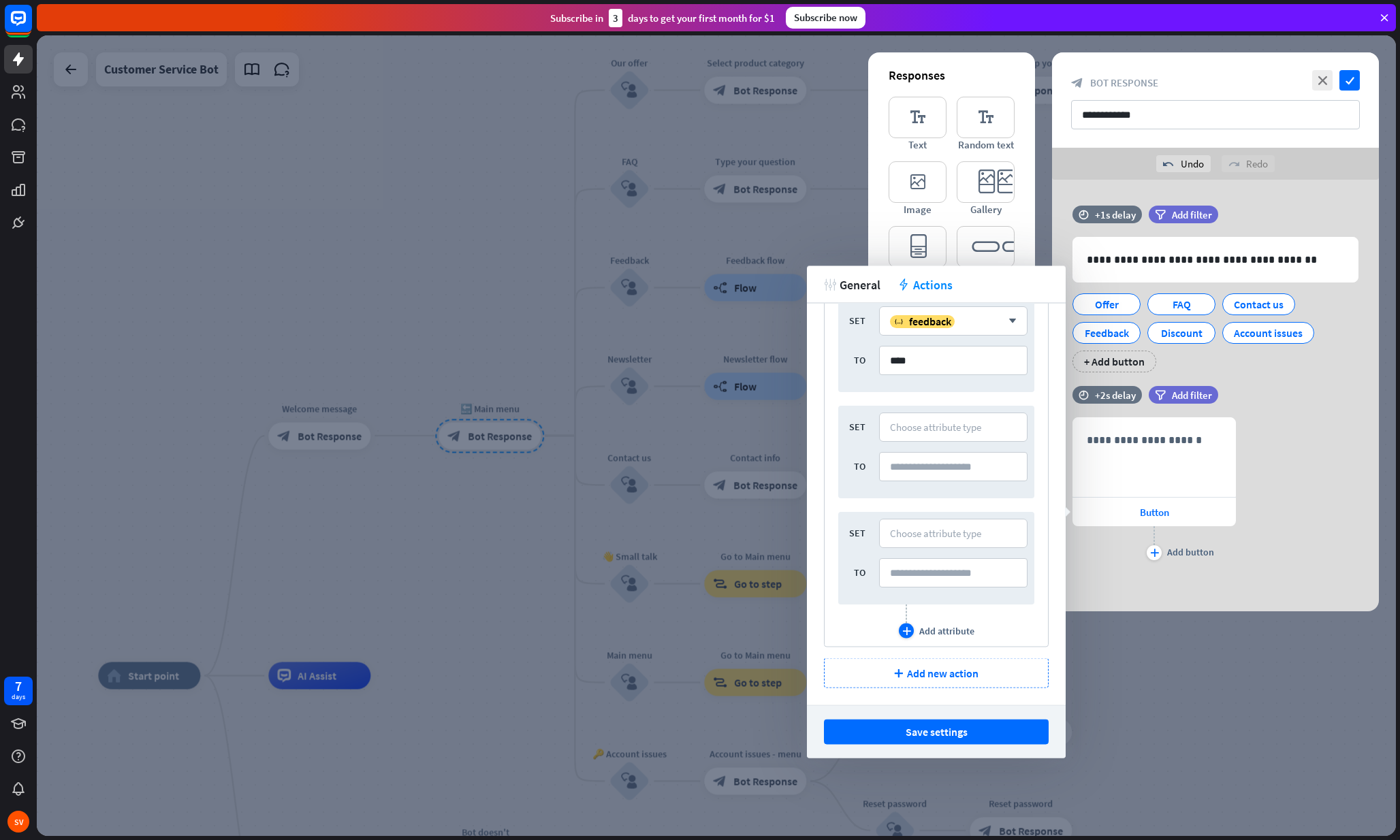
click at [908, 630] on icon "plus" at bounding box center [907, 631] width 9 height 8
click at [908, 631] on icon "plus" at bounding box center [907, 631] width 9 height 8
click at [908, 629] on icon "plus" at bounding box center [907, 631] width 9 height 8
click at [906, 634] on icon "plus" at bounding box center [907, 631] width 9 height 8
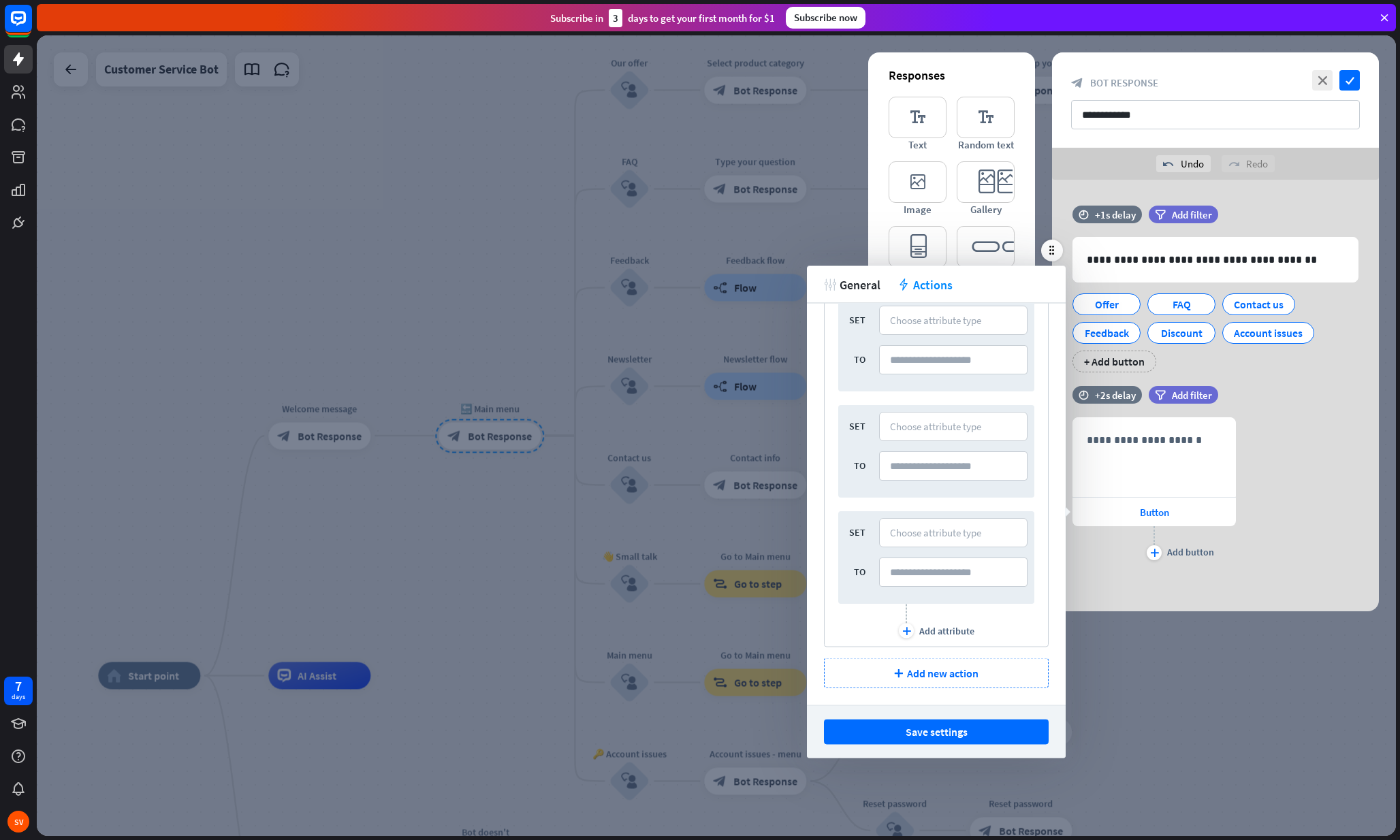
click at [1252, 362] on div "Offer FAQ Contact us Feedback Discount Account issues + Add button" at bounding box center [1211, 330] width 286 height 86
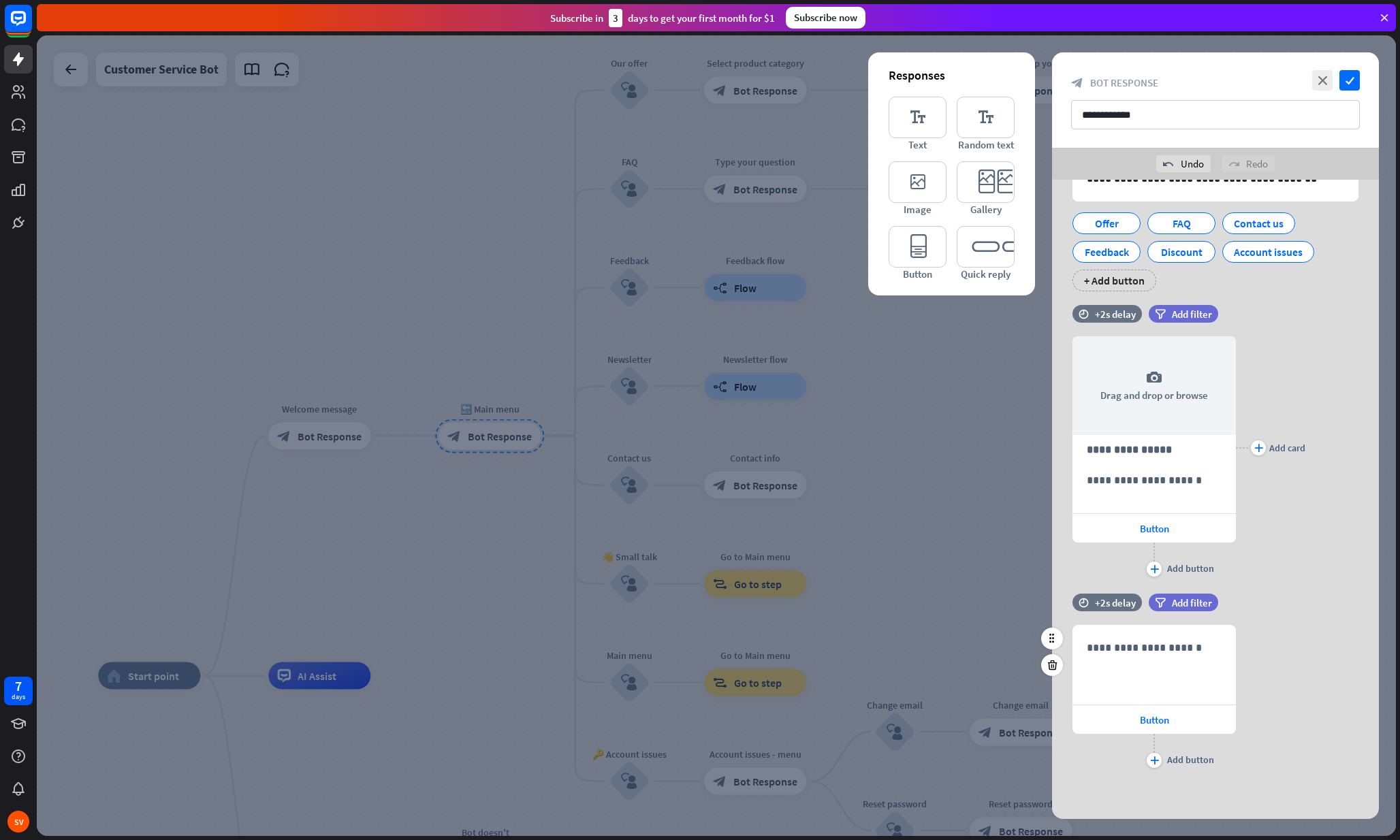
scroll to position [81, 0]
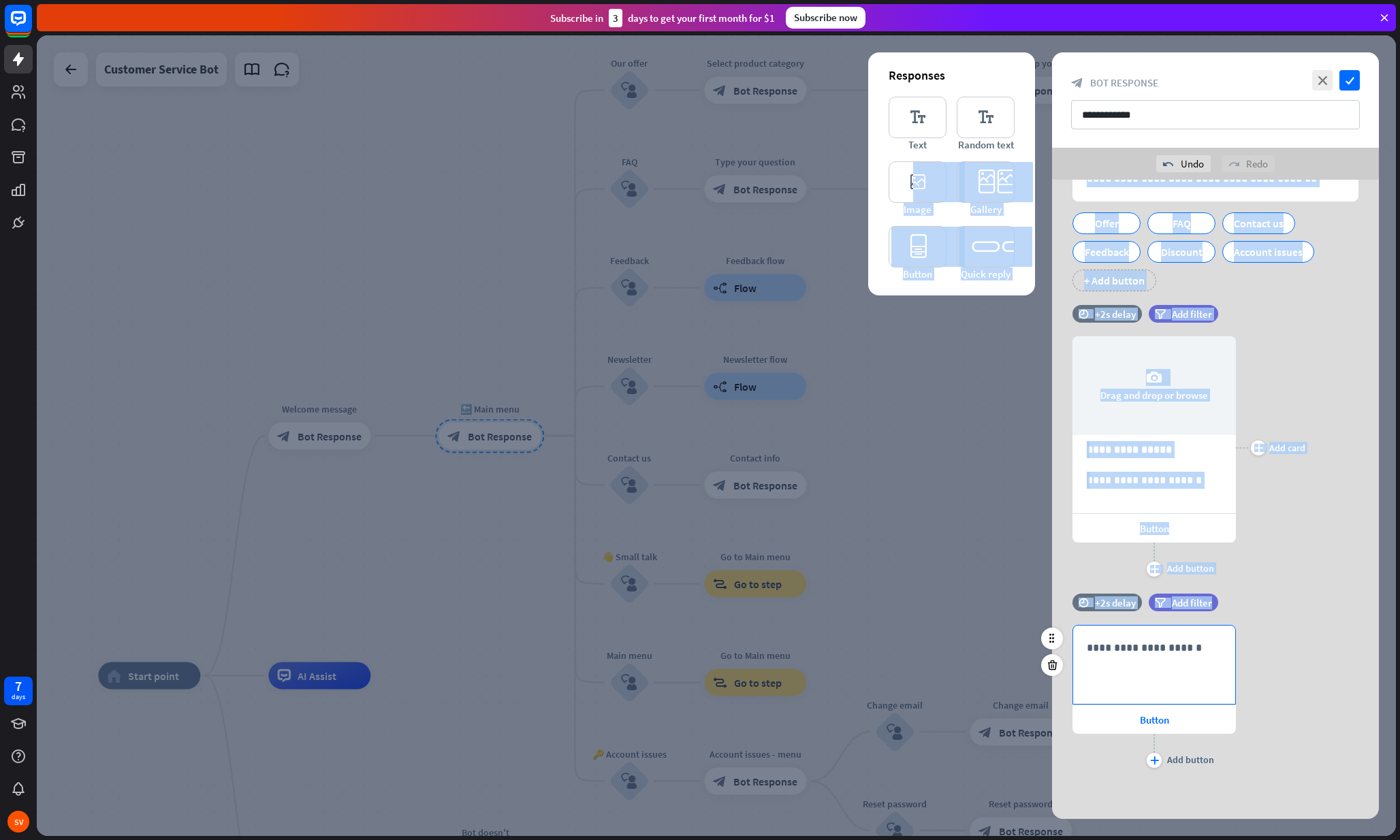
drag, startPoint x: 911, startPoint y: 183, endPoint x: 1163, endPoint y: 636, distance: 518.4
click at [1163, 636] on div "**********" at bounding box center [1215, 459] width 327 height 720
click at [947, 224] on div "editor_text Text editor_text Random text editor_image Image editor_card Gallery…" at bounding box center [951, 189] width 126 height 184
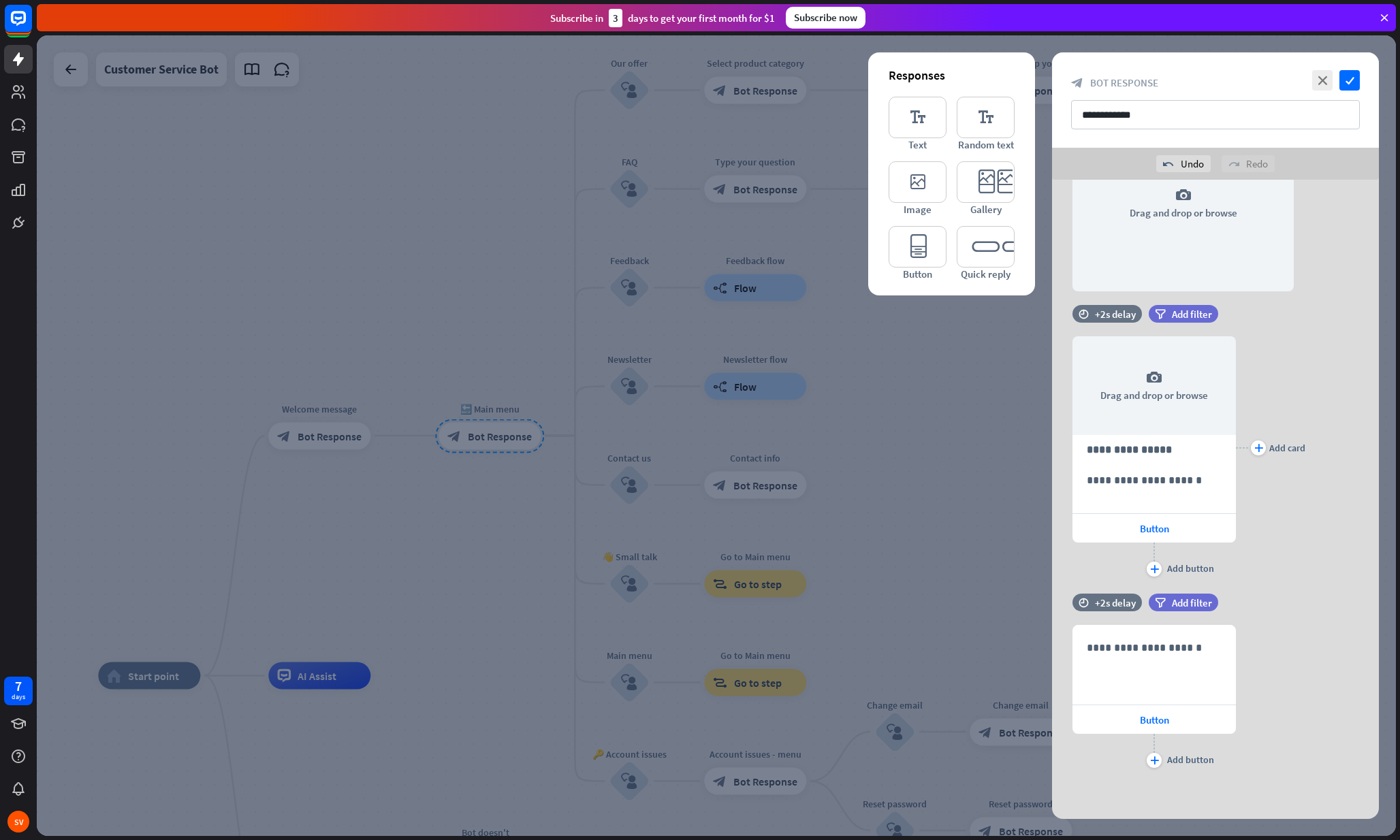
scroll to position [303, 0]
